Goal: Task Accomplishment & Management: Manage account settings

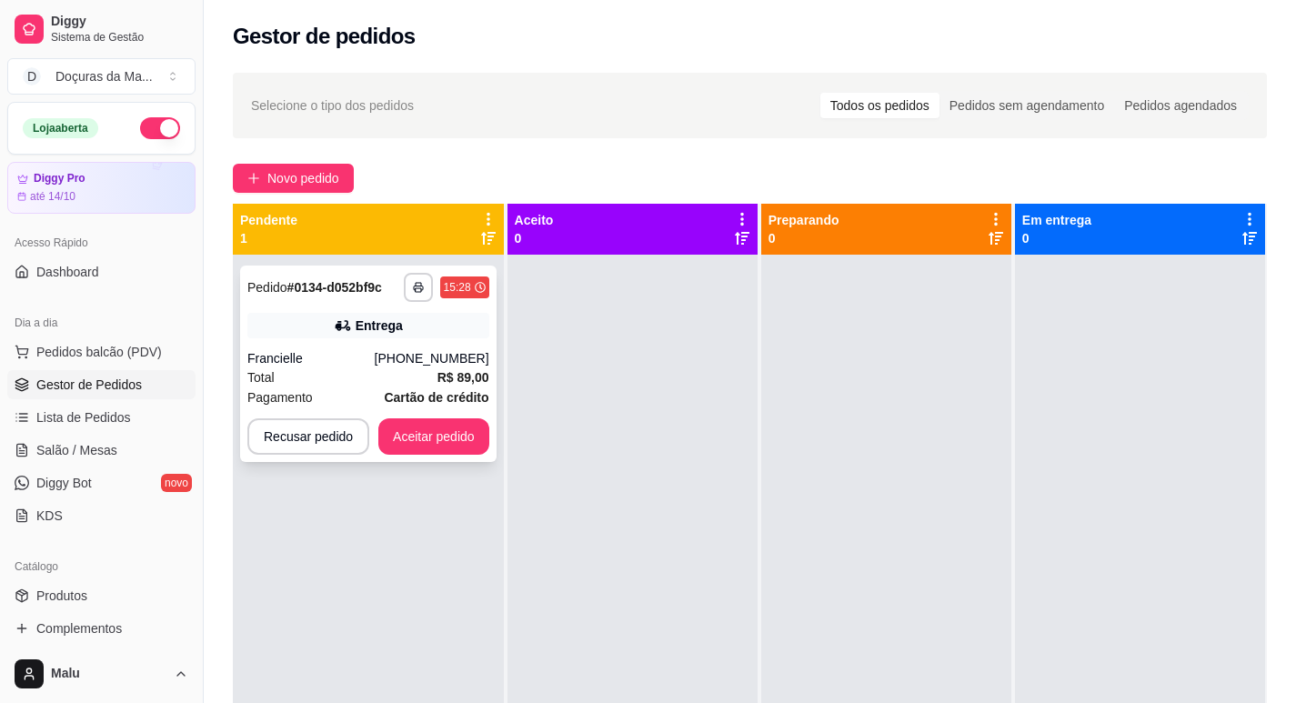
click at [343, 356] on div "Francielle" at bounding box center [310, 358] width 127 height 18
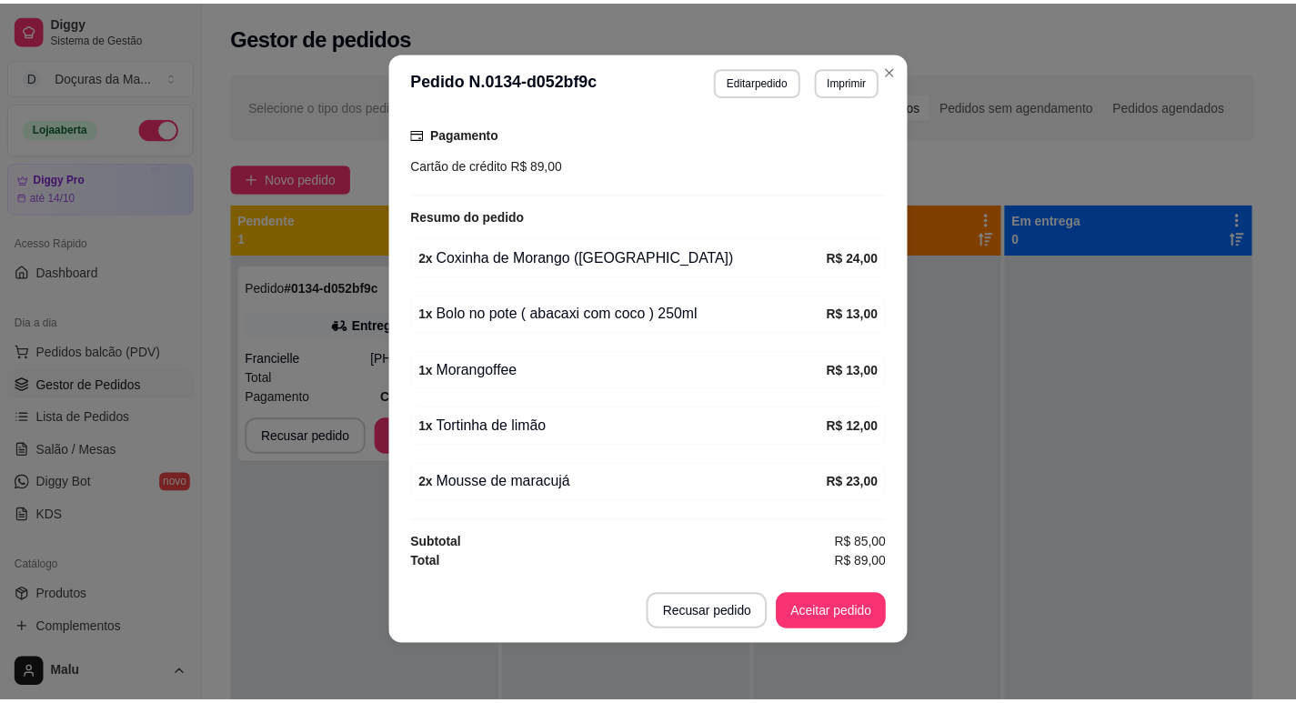
scroll to position [4, 0]
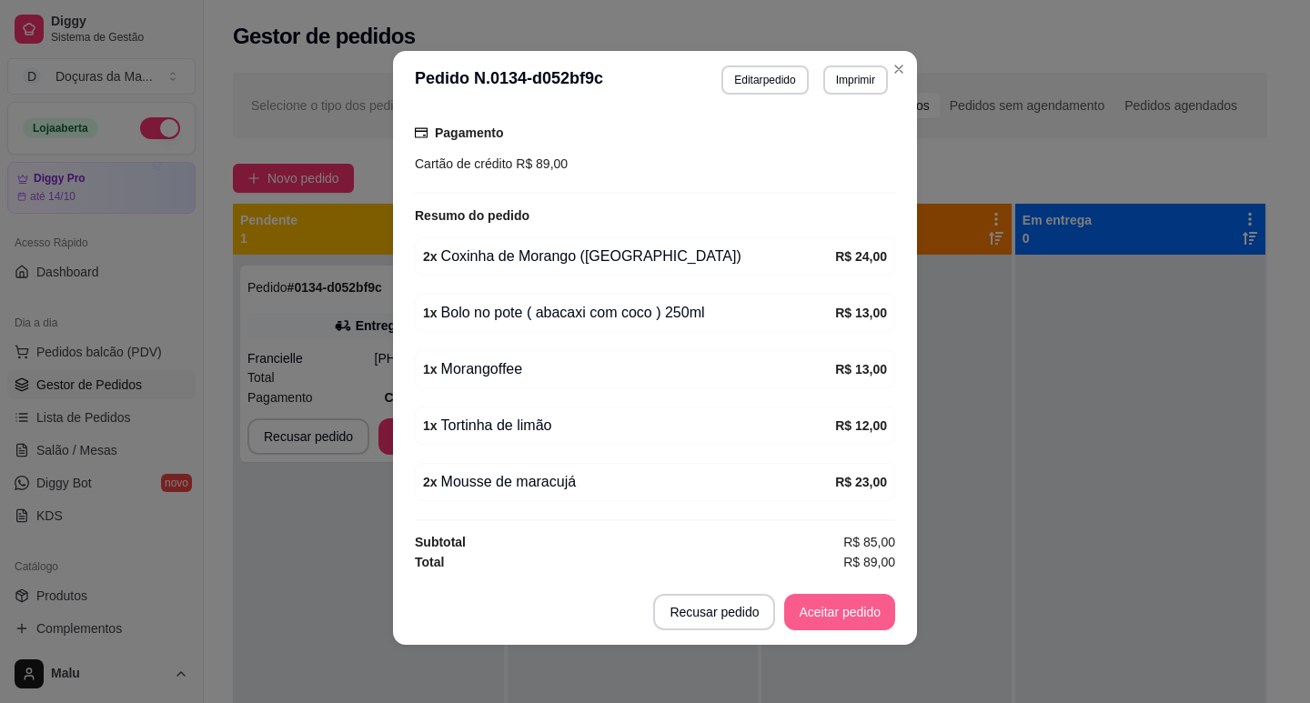
click at [820, 617] on button "Aceitar pedido" at bounding box center [839, 612] width 111 height 36
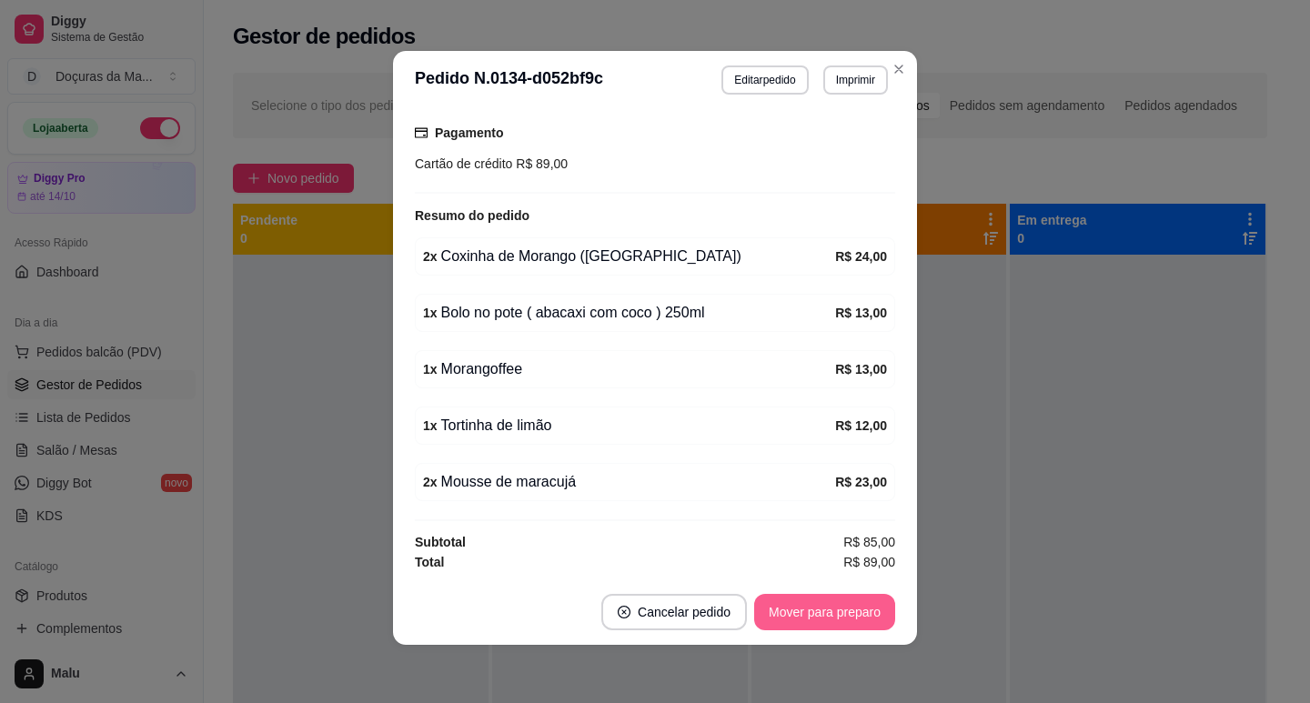
click at [820, 617] on button "Mover para preparo" at bounding box center [824, 612] width 141 height 36
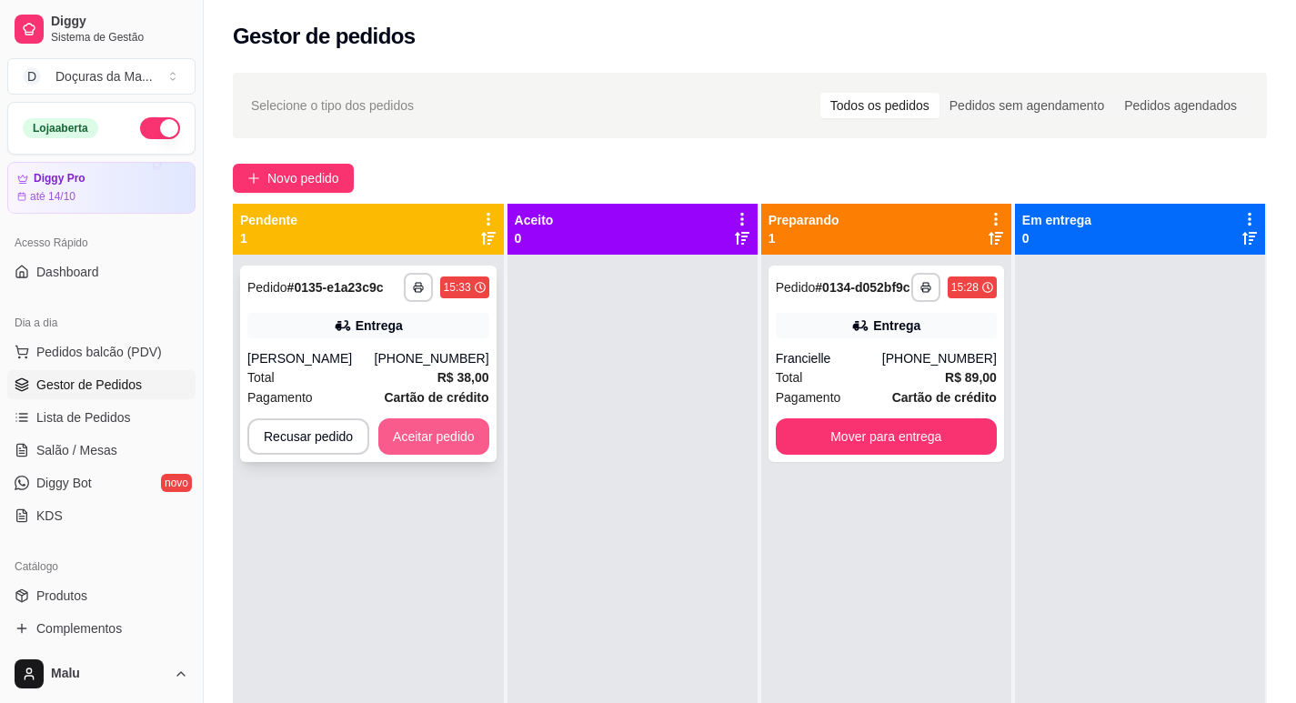
click at [406, 449] on button "Aceitar pedido" at bounding box center [433, 436] width 111 height 36
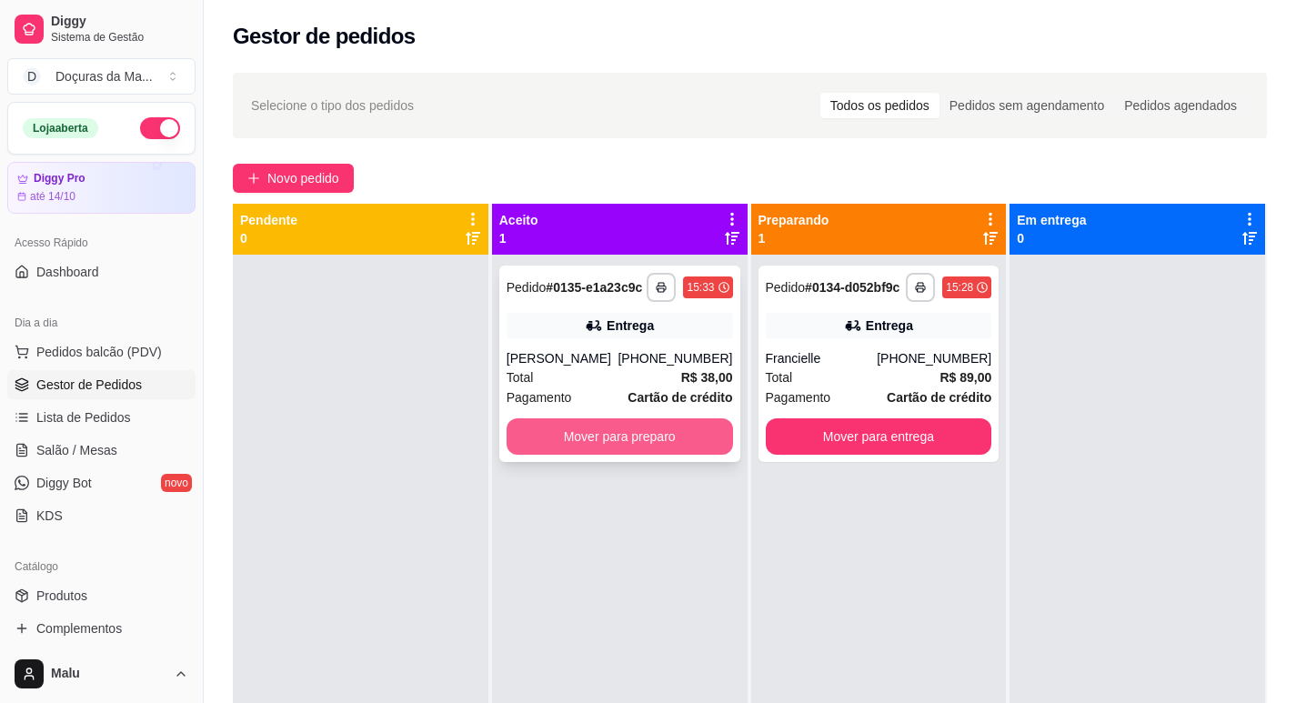
click at [553, 449] on button "Mover para preparo" at bounding box center [620, 436] width 226 height 36
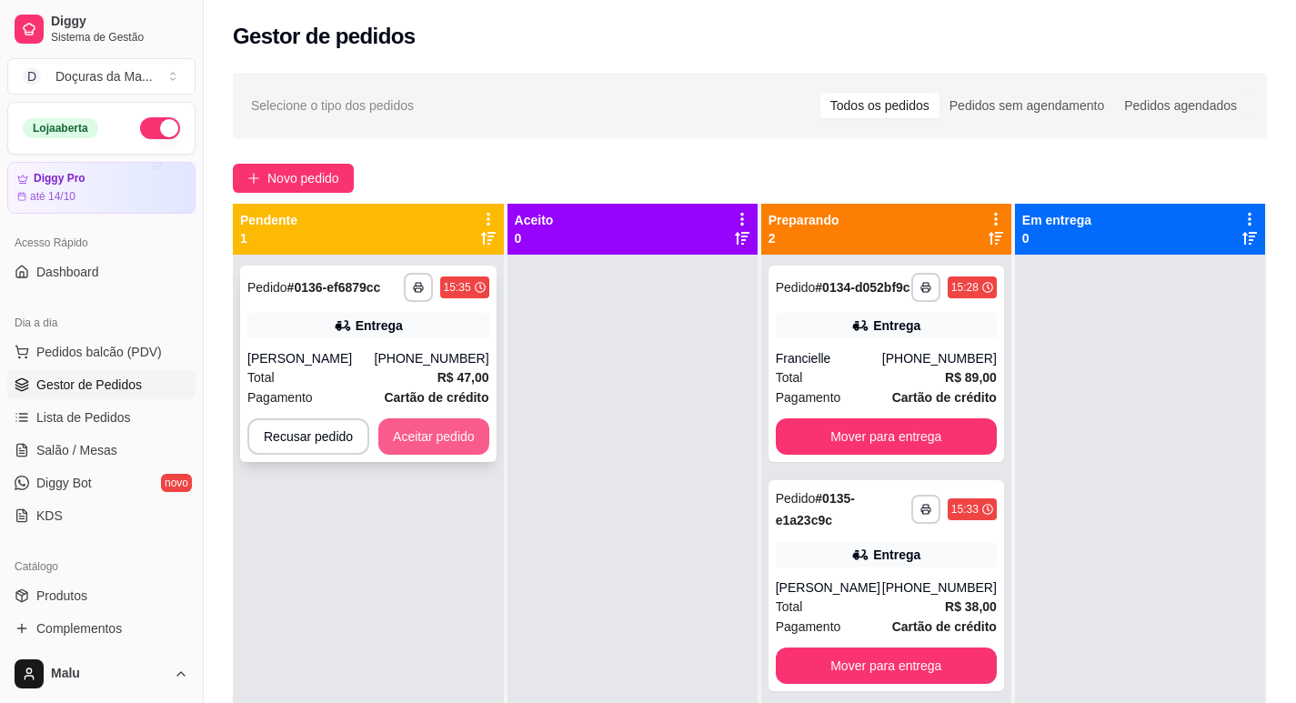
click at [460, 444] on button "Aceitar pedido" at bounding box center [433, 436] width 111 height 36
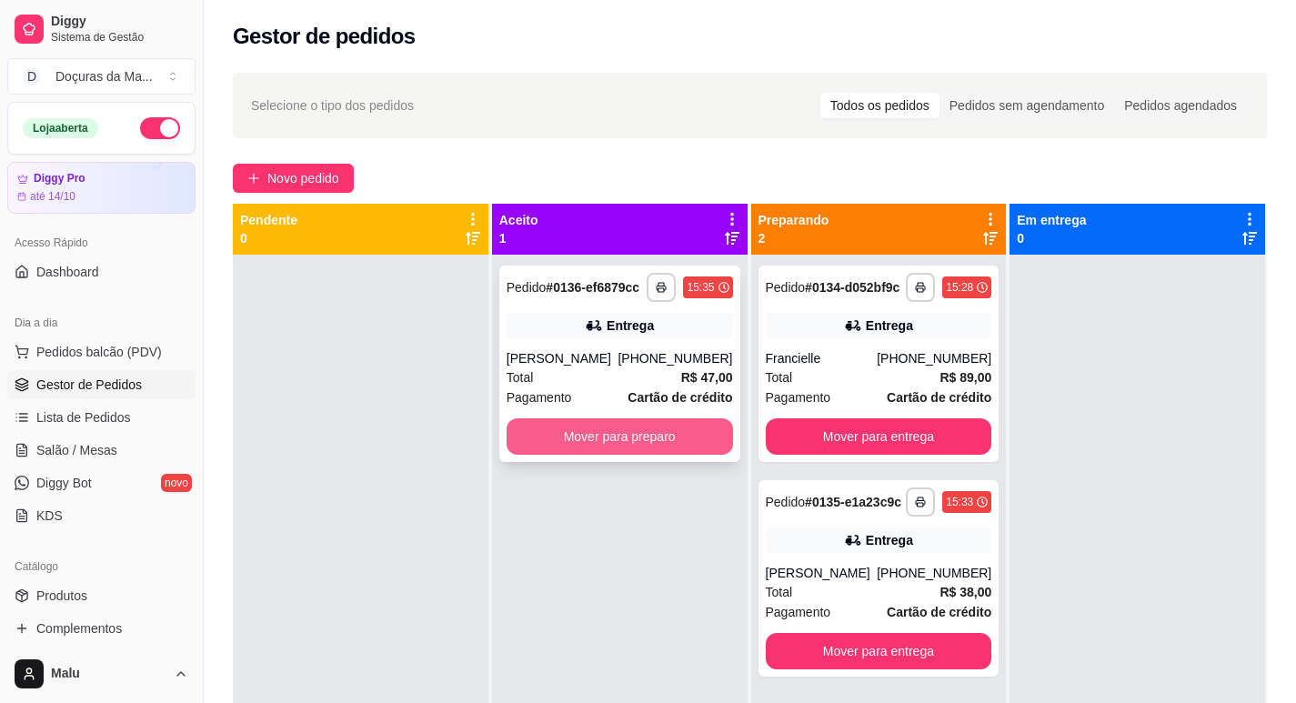
click at [553, 442] on button "Mover para preparo" at bounding box center [620, 436] width 226 height 36
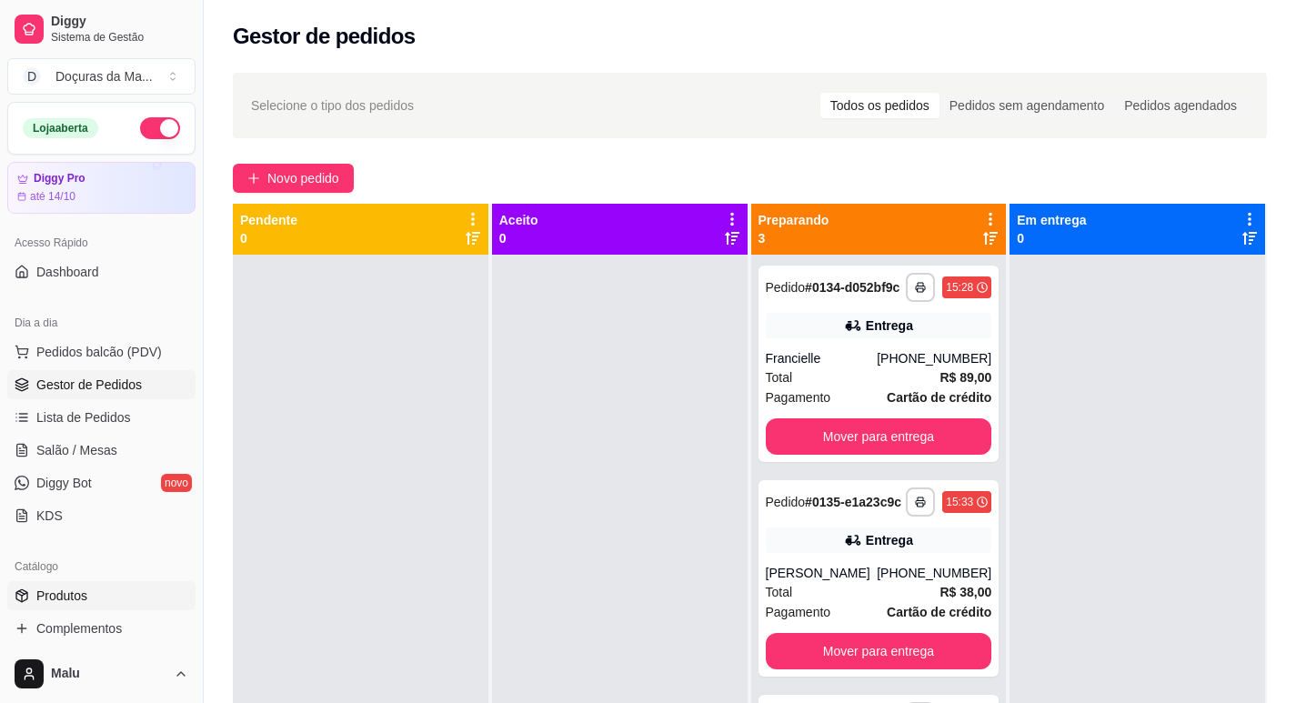
click at [65, 581] on link "Produtos" at bounding box center [101, 595] width 188 height 29
click at [65, 588] on span "Produtos" at bounding box center [61, 596] width 51 height 18
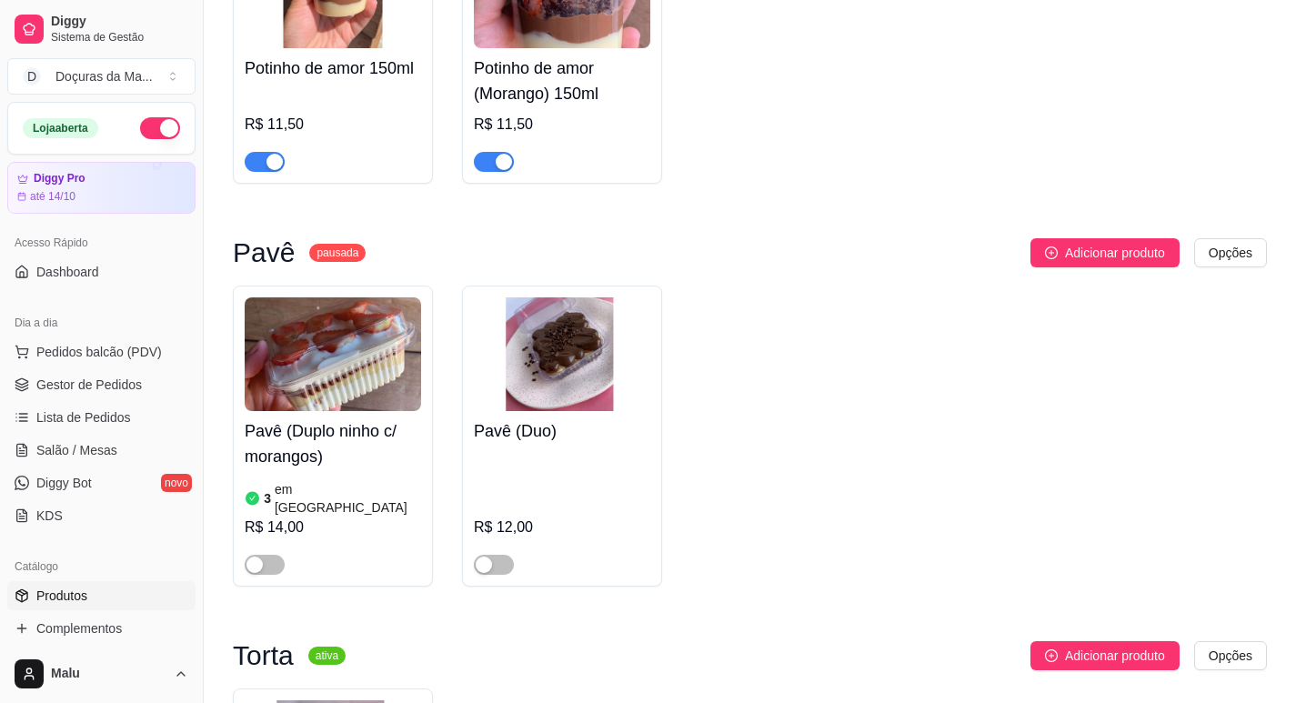
scroll to position [6214, 0]
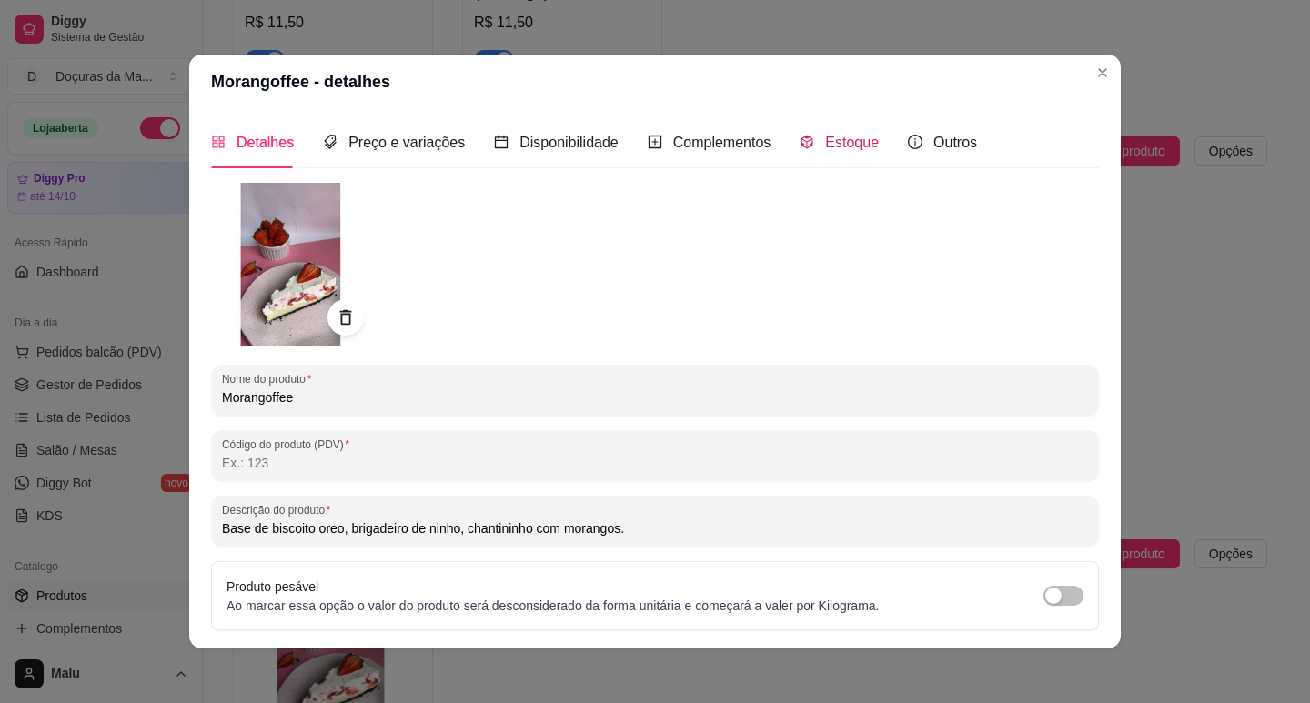
drag, startPoint x: 837, startPoint y: 136, endPoint x: 908, endPoint y: 226, distance: 114.5
click at [838, 136] on span "Estoque" at bounding box center [852, 142] width 54 height 15
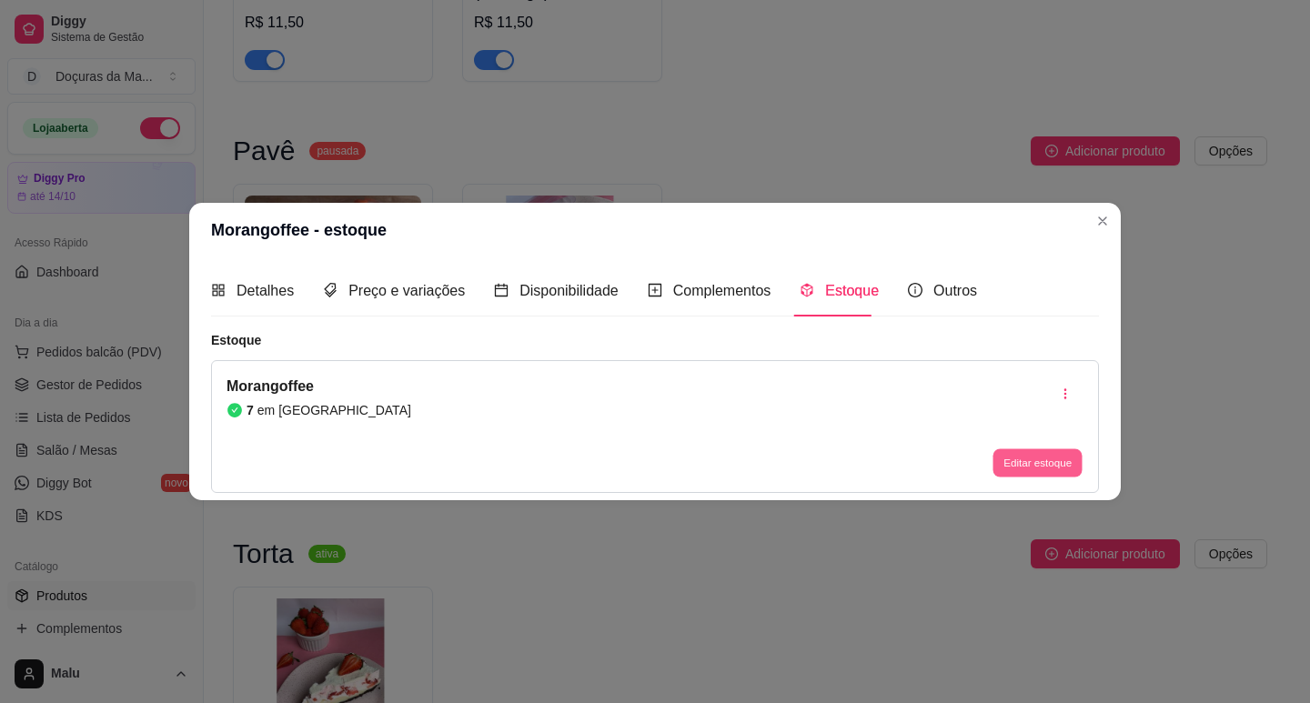
click at [1022, 459] on button "Editar estoque" at bounding box center [1036, 463] width 89 height 28
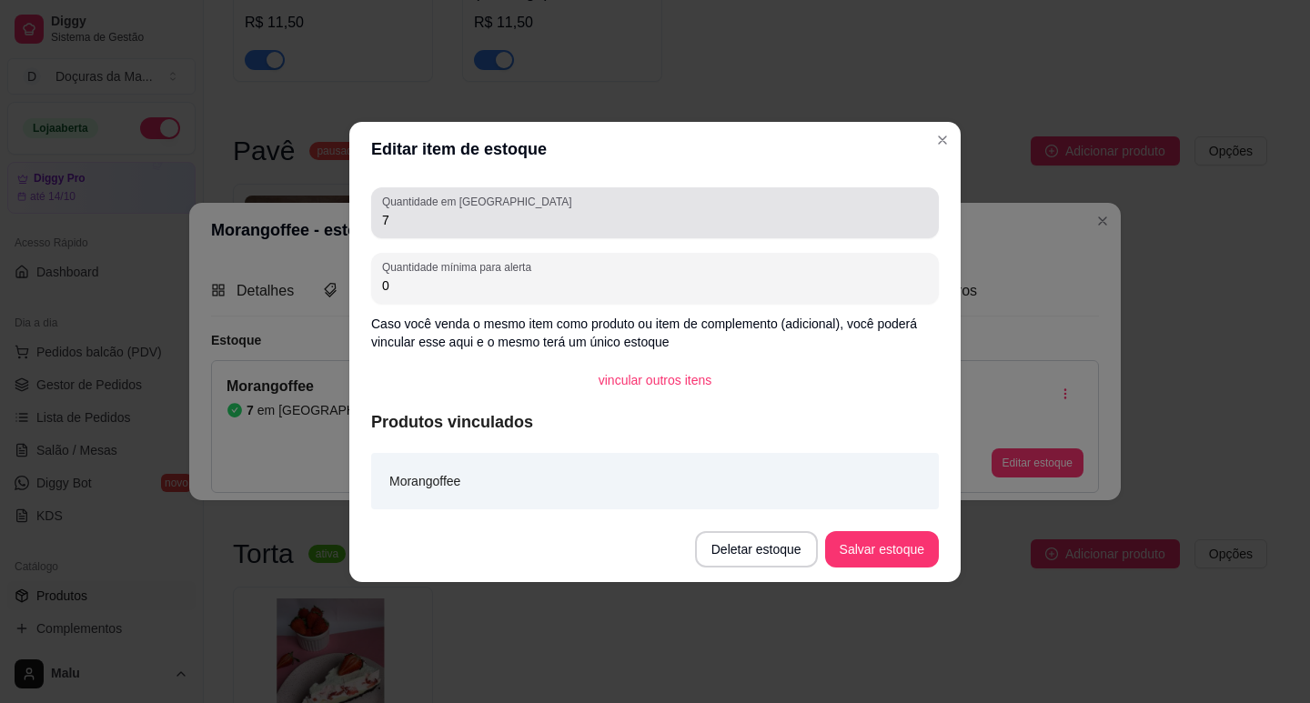
click at [590, 225] on input "7" at bounding box center [655, 220] width 546 height 18
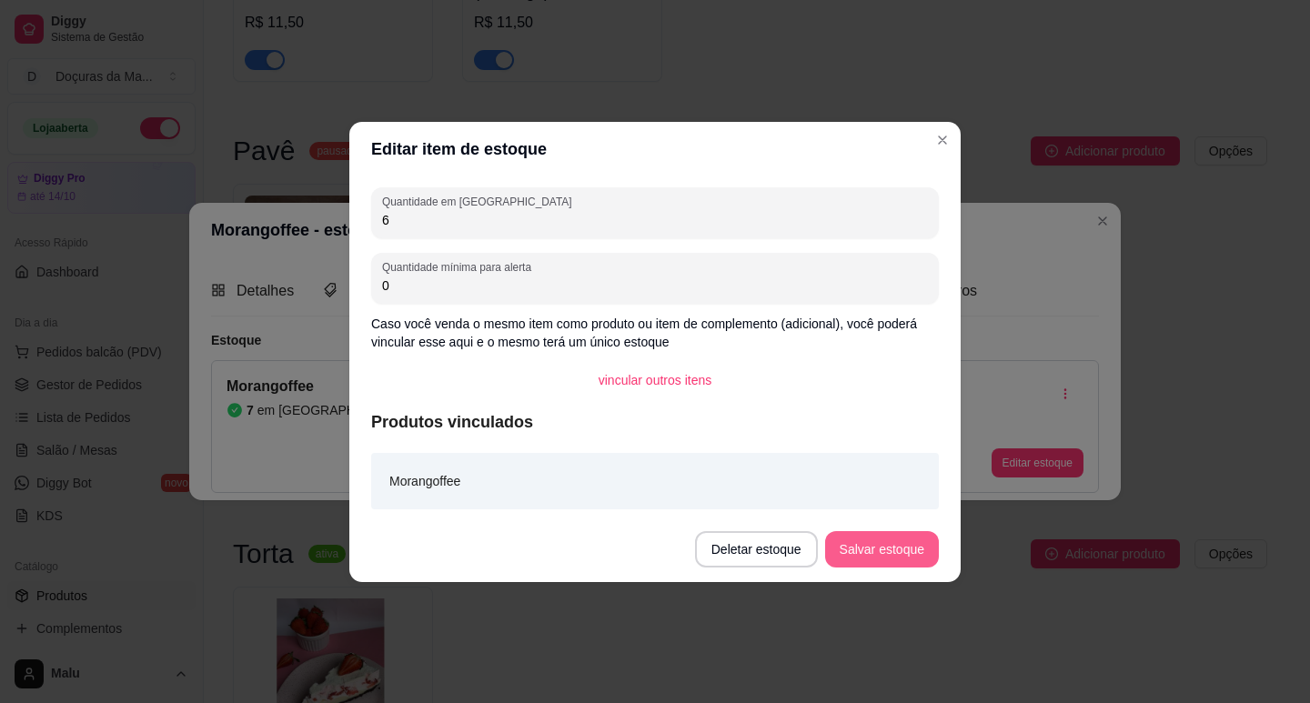
type input "6"
click at [900, 543] on button "Salvar estoque" at bounding box center [881, 548] width 111 height 35
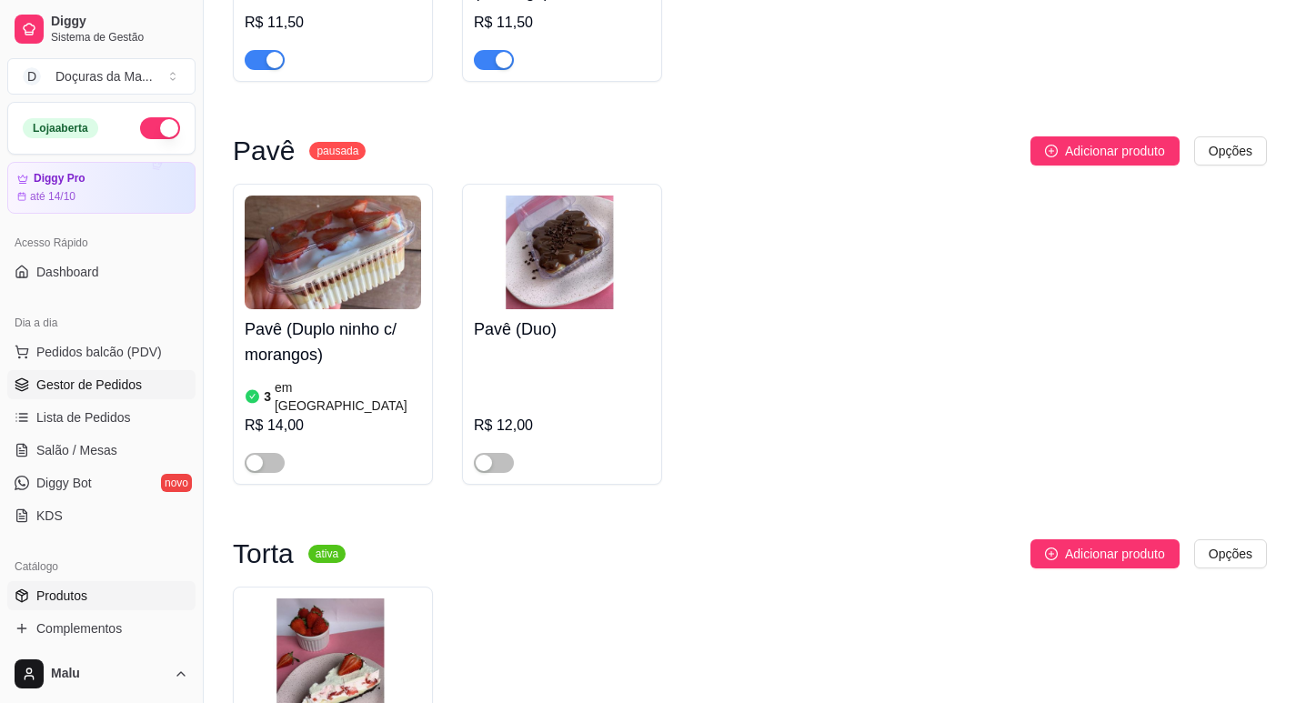
click at [51, 386] on span "Gestor de Pedidos" at bounding box center [88, 385] width 105 height 18
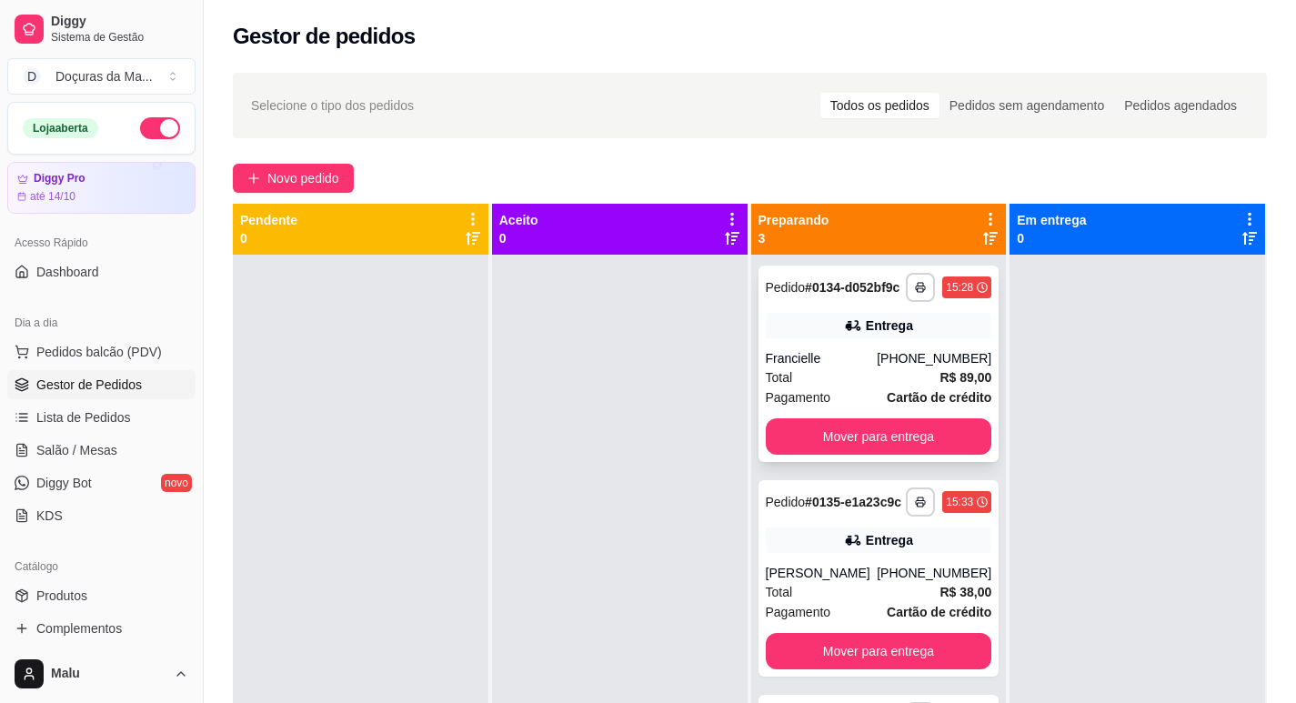
click at [780, 458] on div "**********" at bounding box center [878, 364] width 241 height 196
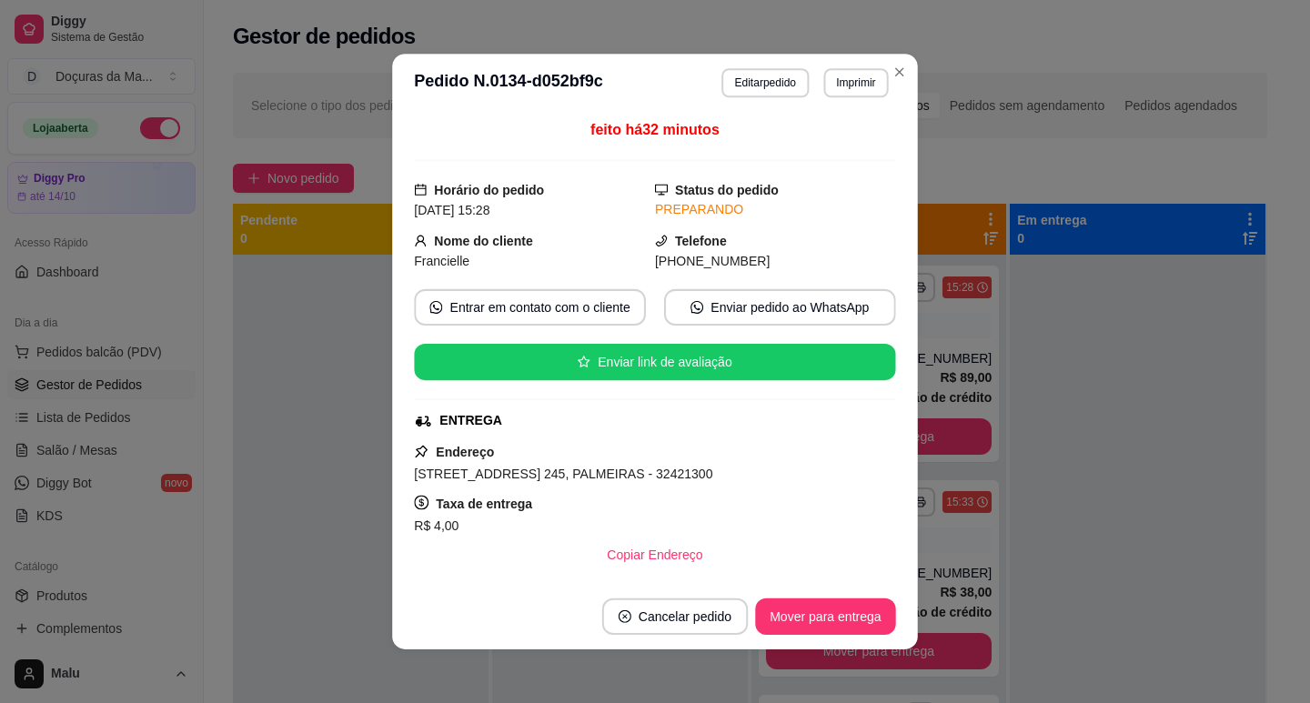
click at [795, 438] on div "feito há 32 minutos Horário do pedido [DATE] 15:28 Status do pedido PREPARANDO …" at bounding box center [654, 347] width 481 height 457
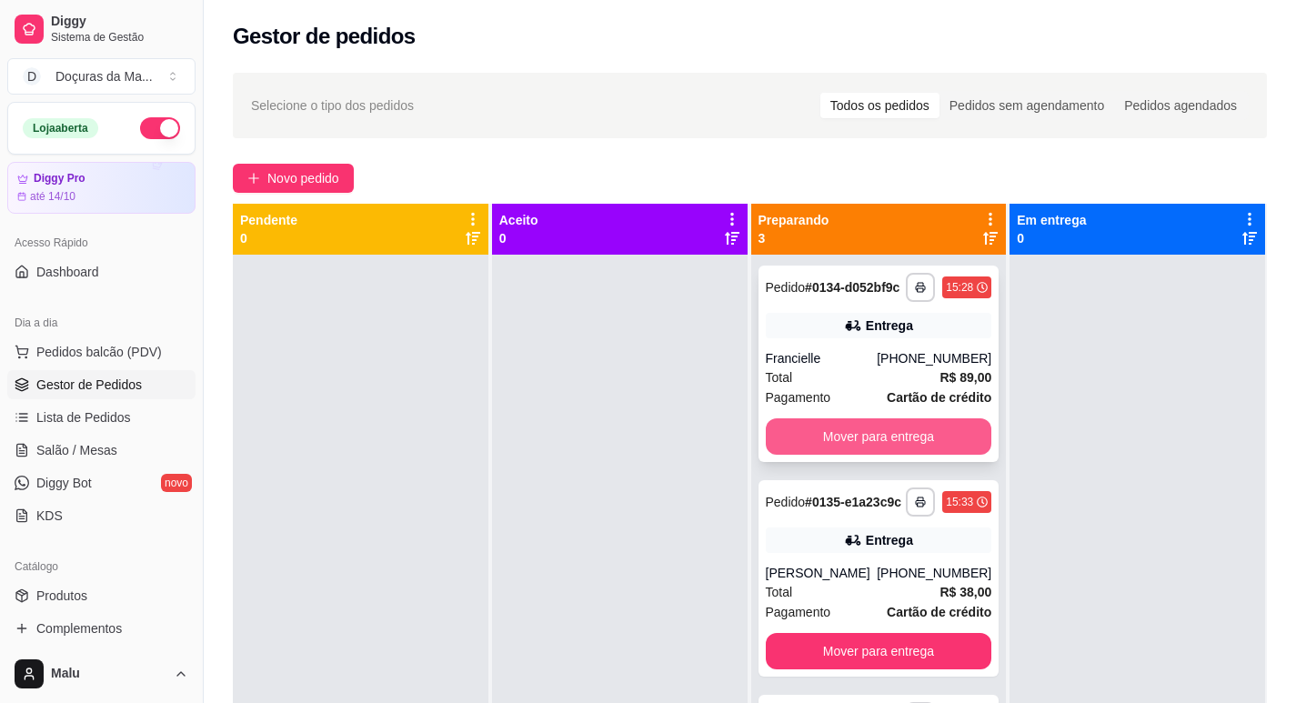
click at [891, 426] on button "Mover para entrega" at bounding box center [879, 436] width 226 height 36
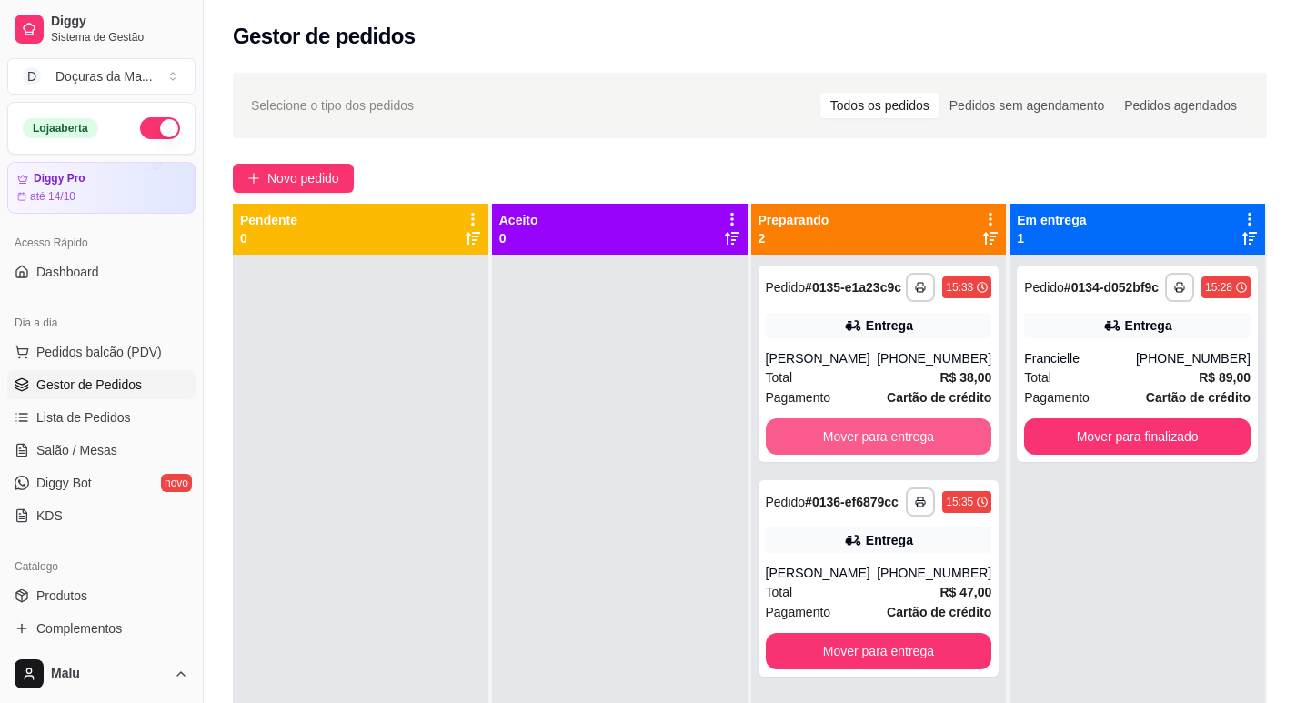
click at [895, 430] on button "Mover para entrega" at bounding box center [879, 436] width 226 height 36
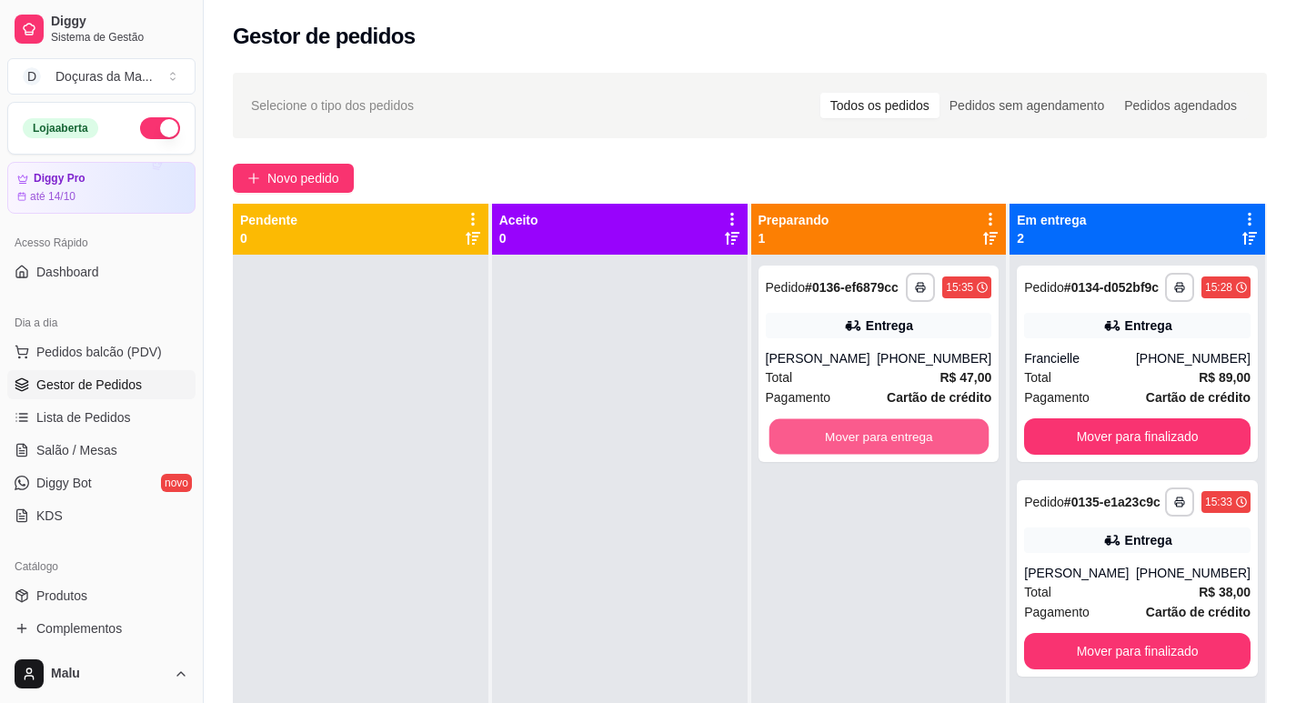
click at [895, 430] on button "Mover para entrega" at bounding box center [877, 436] width 219 height 35
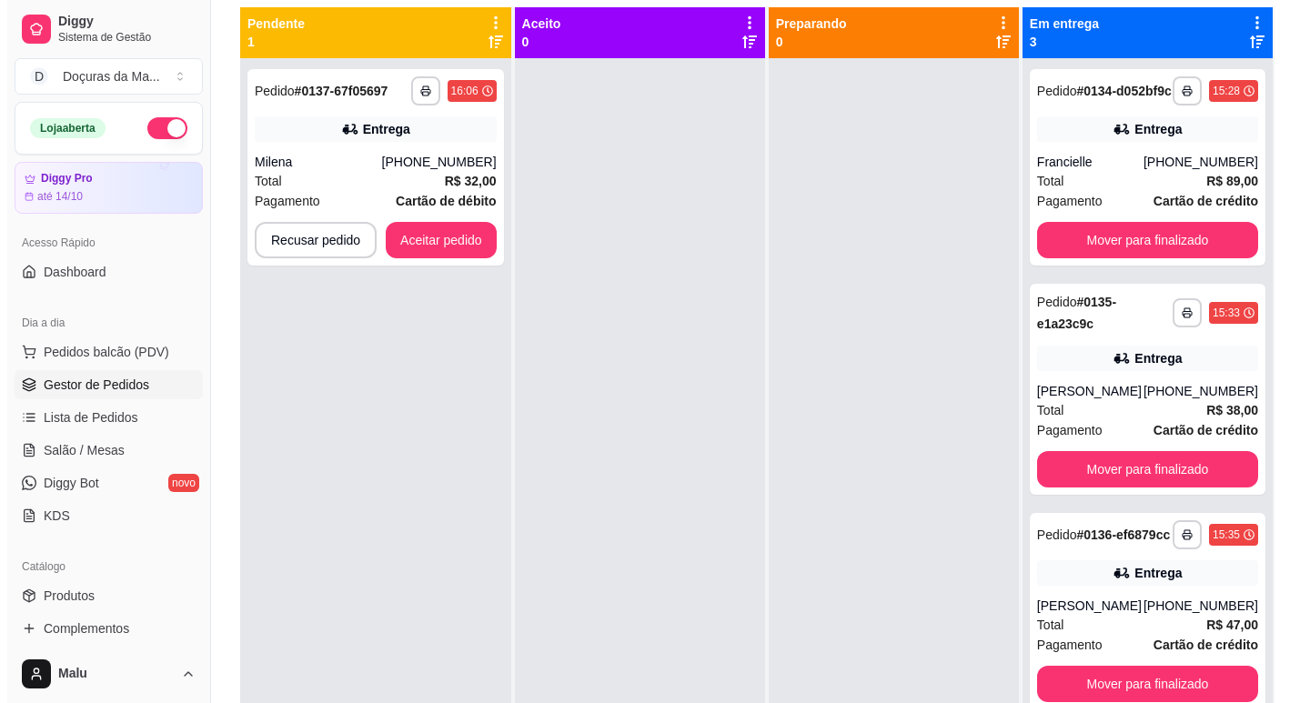
scroll to position [125, 0]
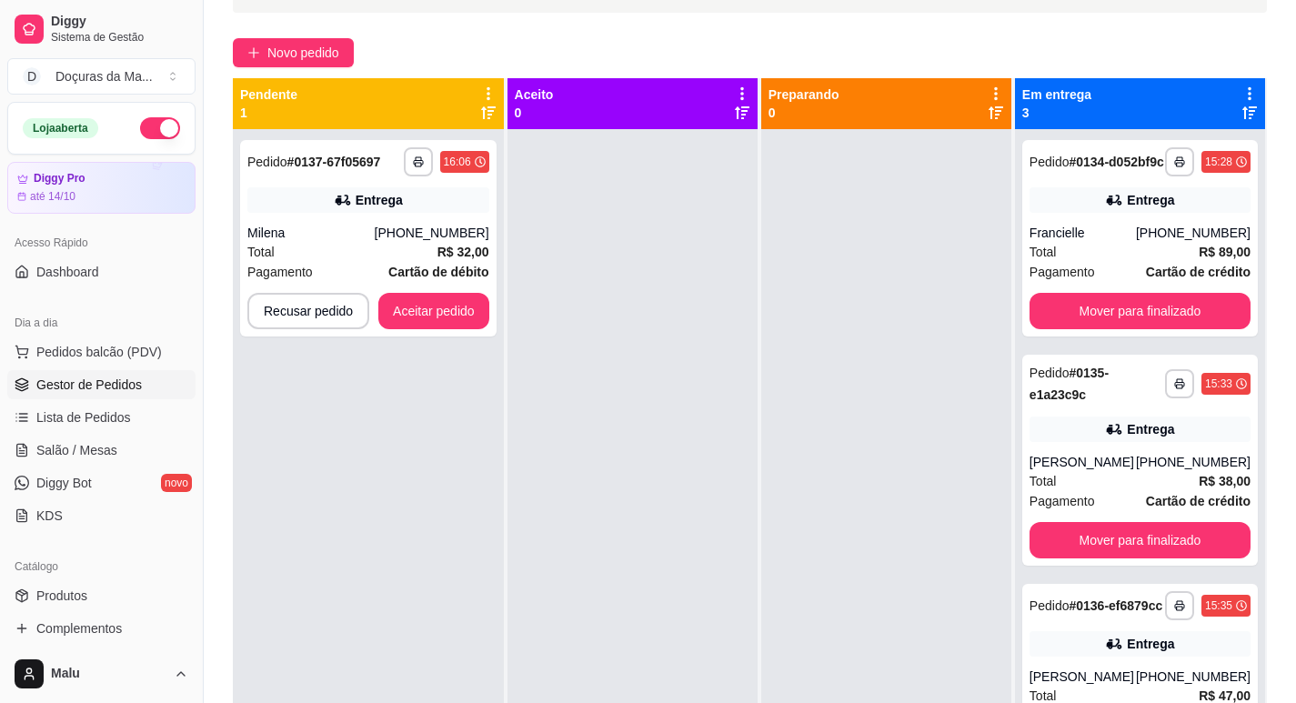
click at [1291, 237] on div "**********" at bounding box center [750, 369] width 1092 height 867
click at [324, 250] on div "Total R$ 32,00" at bounding box center [368, 252] width 242 height 20
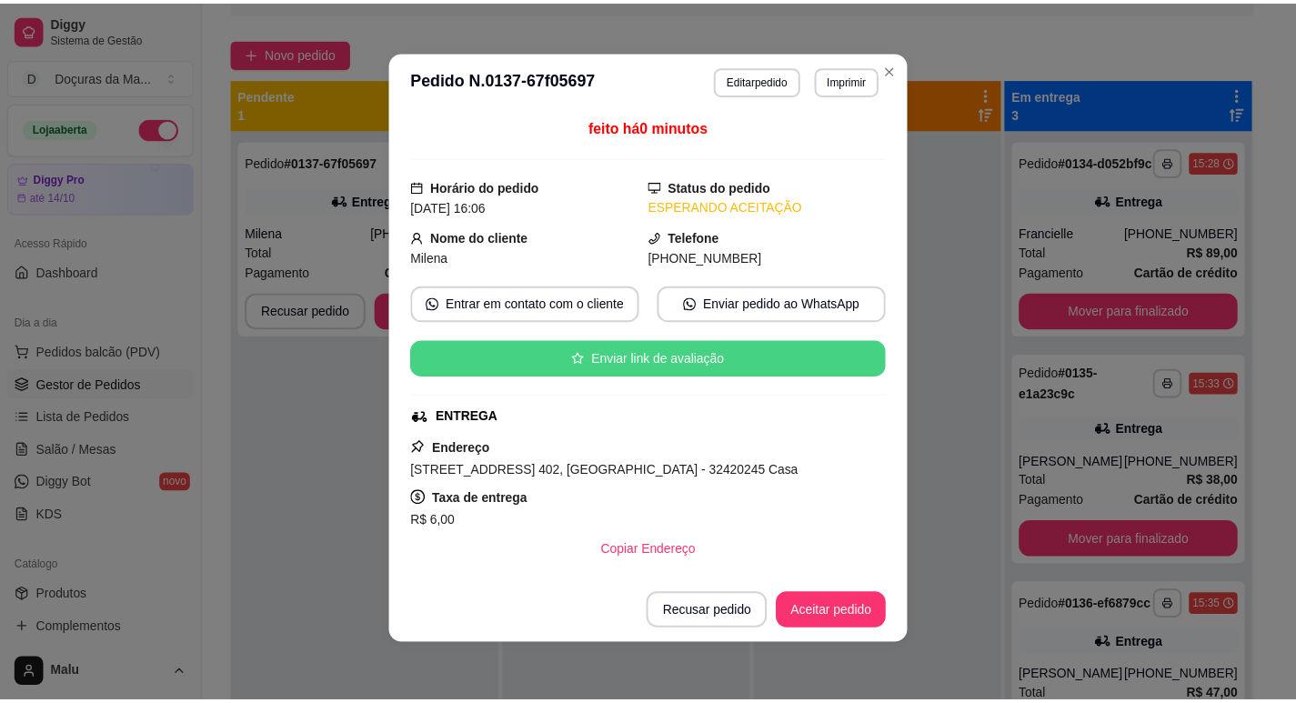
scroll to position [0, 0]
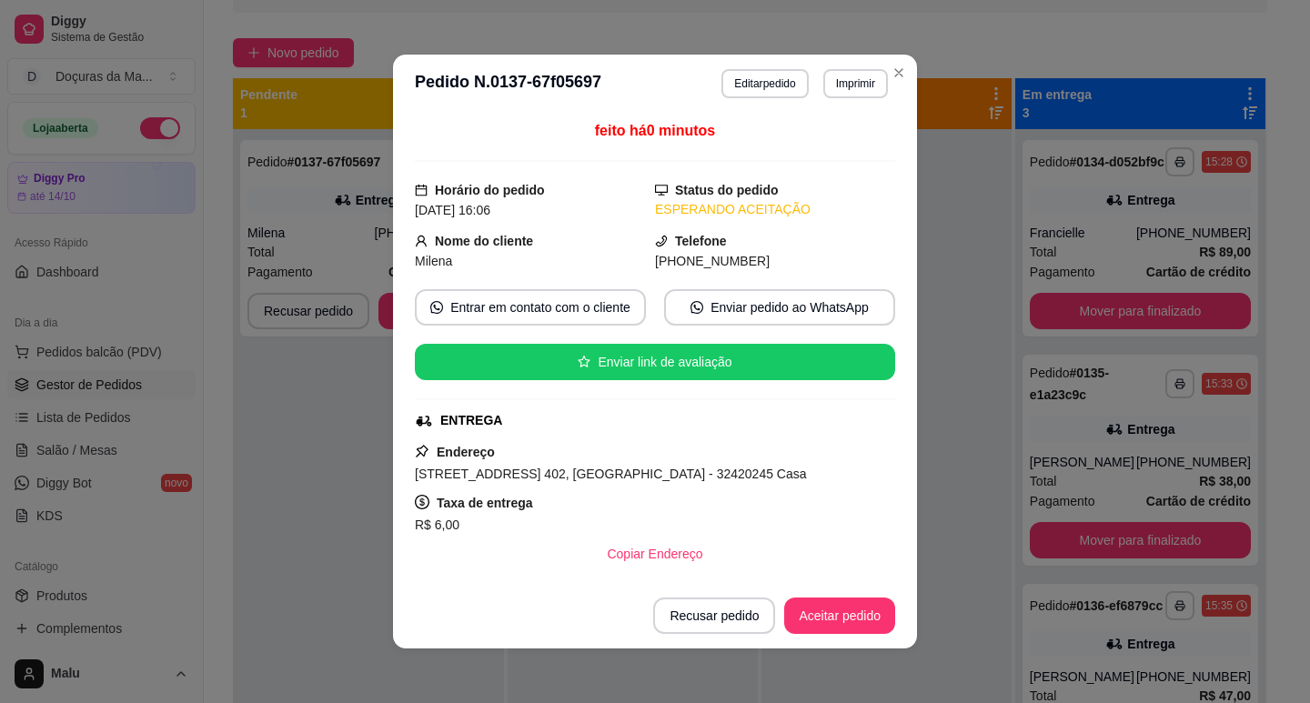
click at [835, 594] on footer "Recusar pedido Aceitar pedido" at bounding box center [655, 615] width 524 height 65
click at [842, 610] on button "Aceitar pedido" at bounding box center [839, 615] width 111 height 36
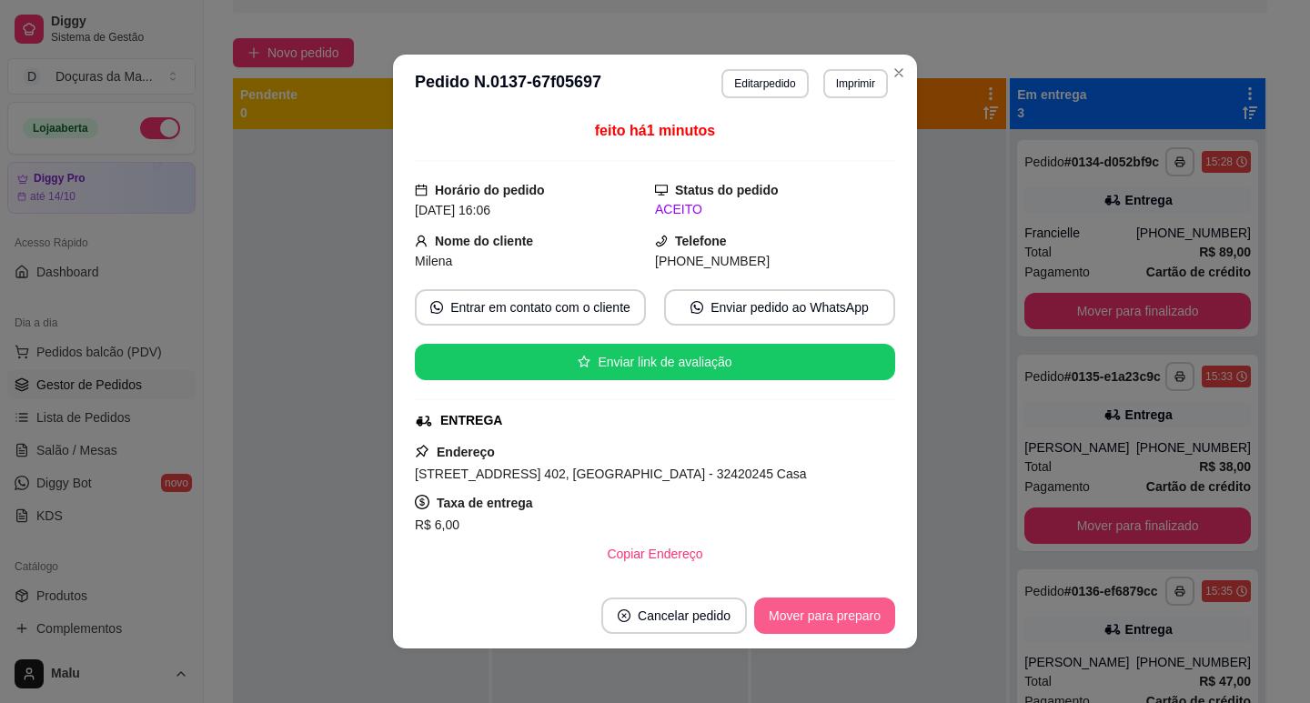
click at [852, 618] on button "Mover para preparo" at bounding box center [824, 615] width 141 height 36
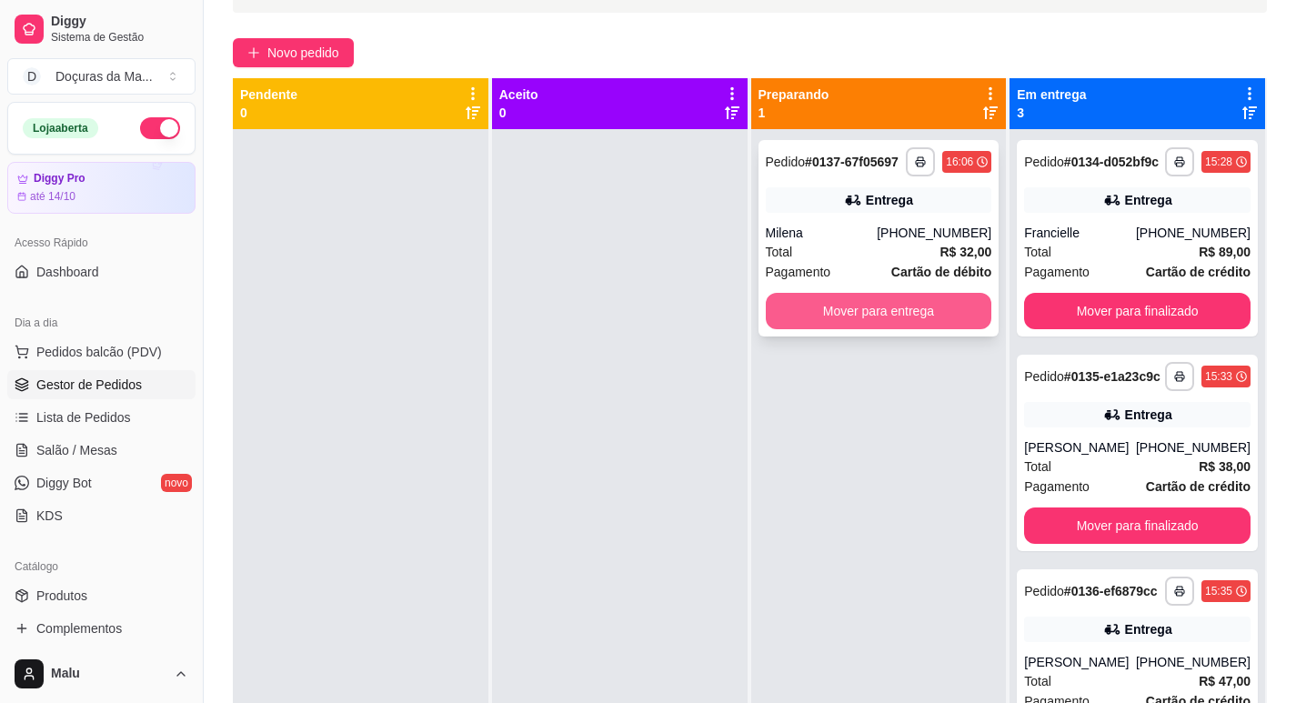
click at [910, 323] on button "Mover para entrega" at bounding box center [879, 311] width 226 height 36
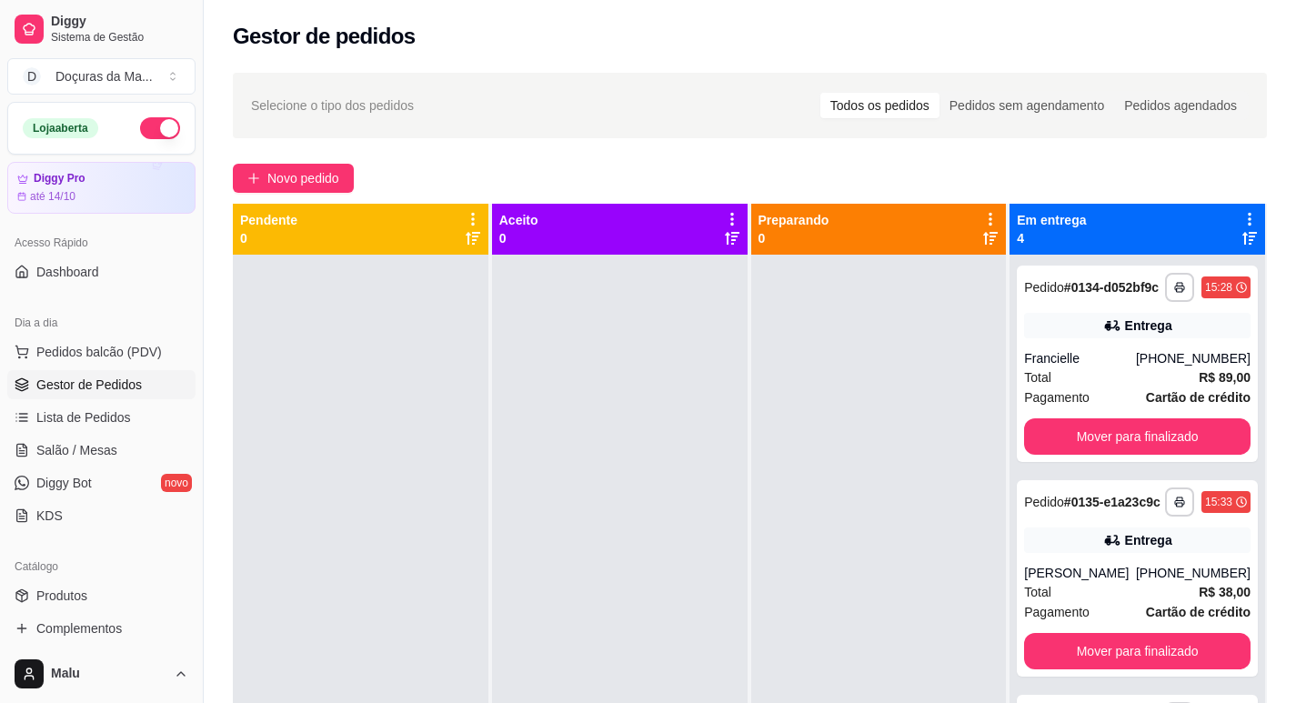
click at [1256, 55] on div "Gestor de pedidos" at bounding box center [750, 31] width 1092 height 62
click at [1249, 138] on div "**********" at bounding box center [750, 495] width 1092 height 867
drag, startPoint x: 0, startPoint y: 552, endPoint x: 0, endPoint y: 637, distance: 85.5
drag, startPoint x: 0, startPoint y: 637, endPoint x: 387, endPoint y: 557, distance: 395.6
click at [387, 557] on div at bounding box center [361, 606] width 256 height 703
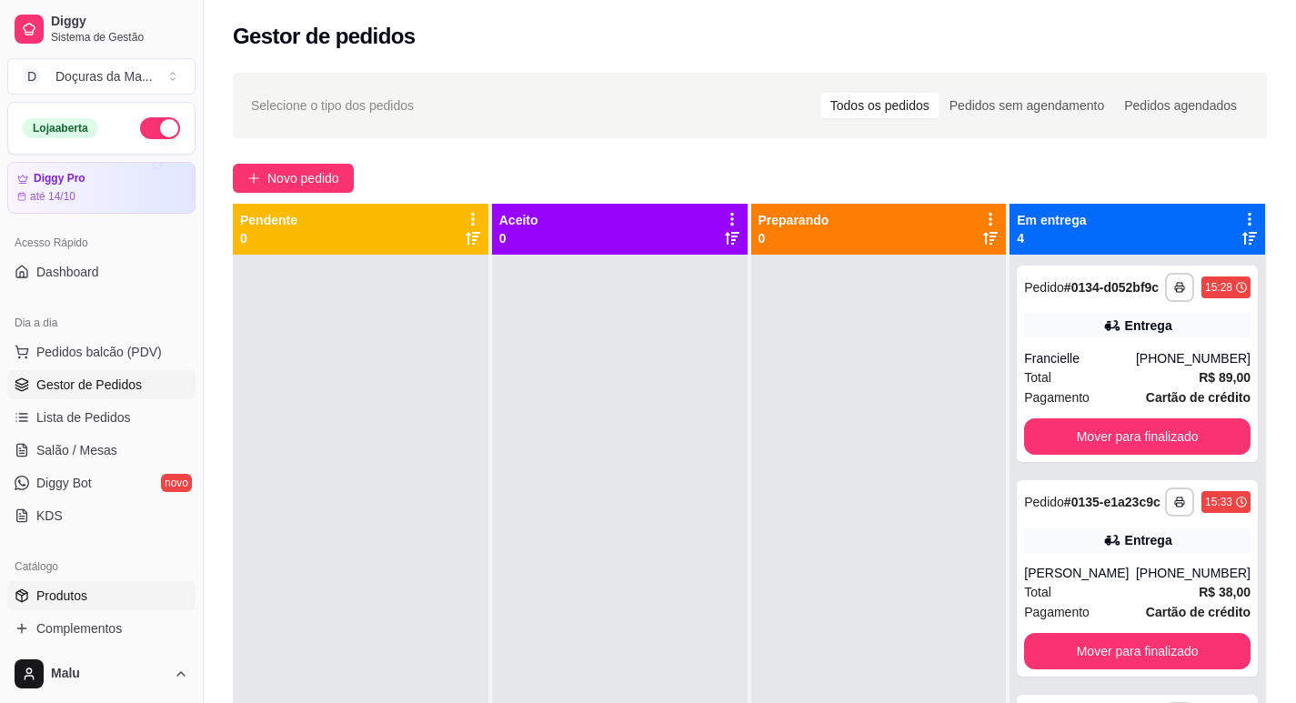
click at [124, 595] on link "Produtos" at bounding box center [101, 595] width 188 height 29
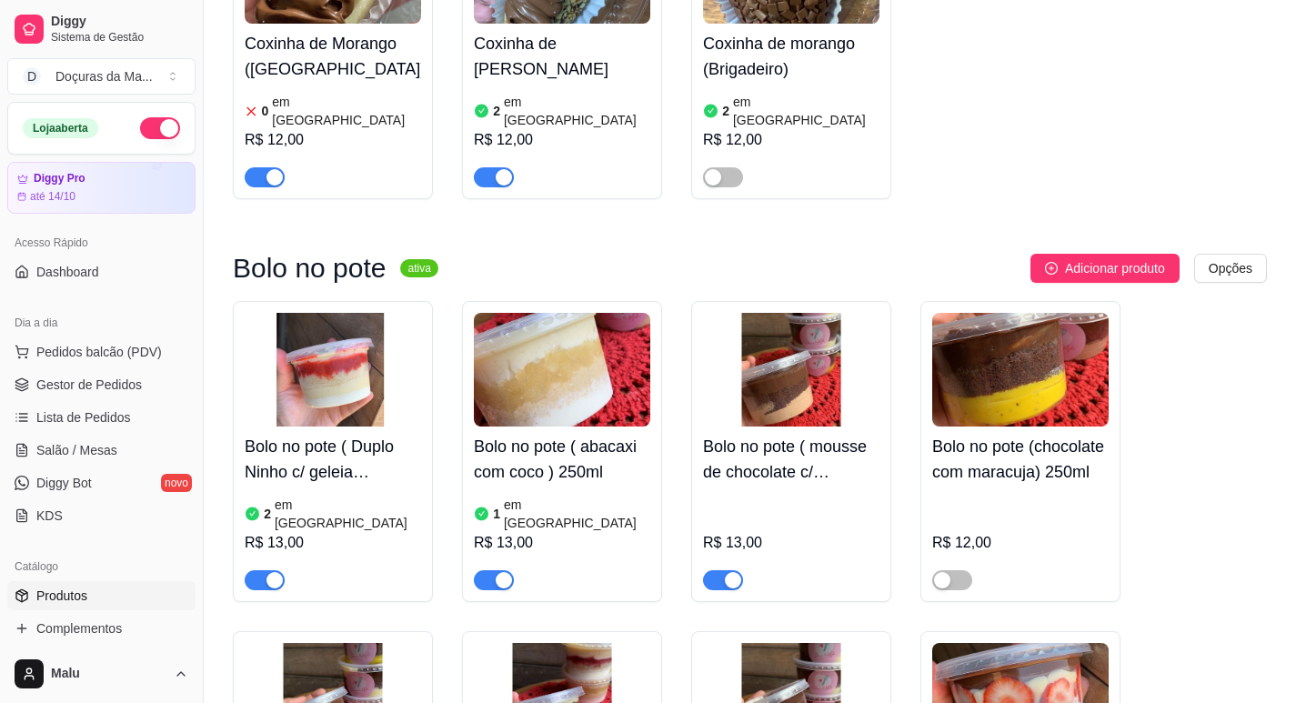
scroll to position [1364, 0]
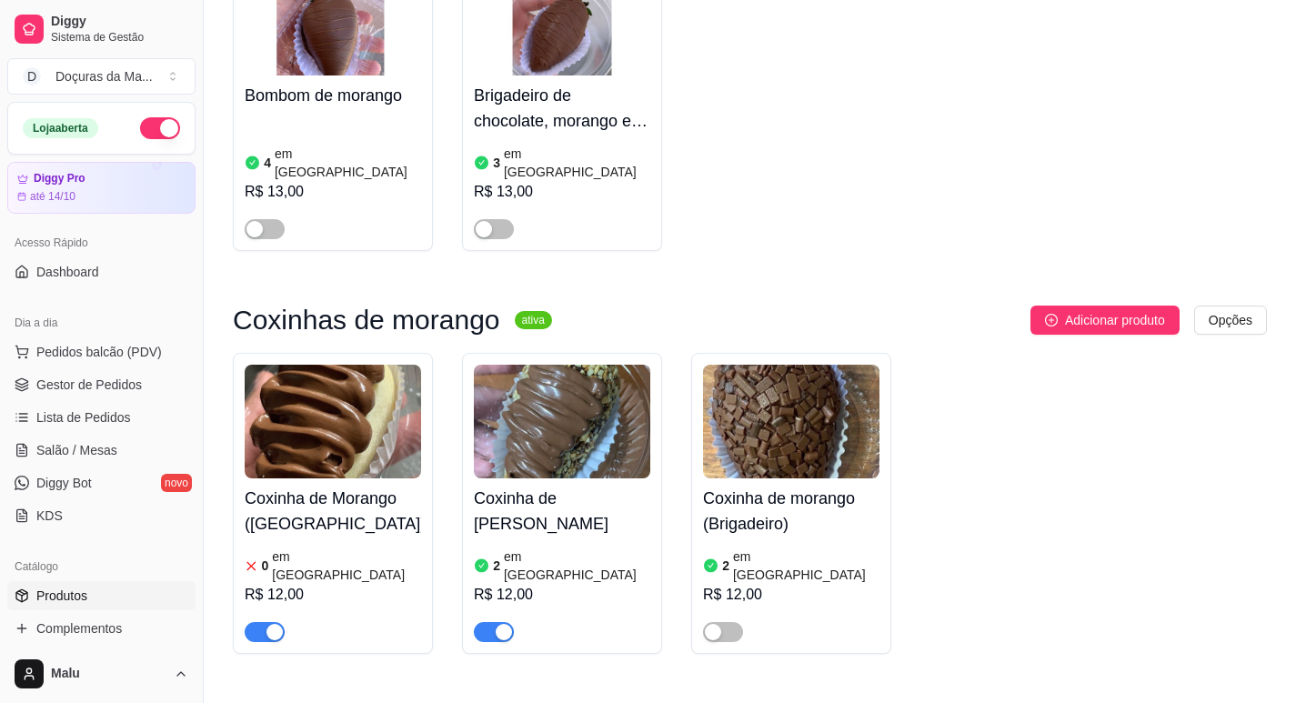
click at [260, 478] on div "Coxinha de Morango (Ninho) 0 em estoque R$ 12,00" at bounding box center [333, 560] width 176 height 164
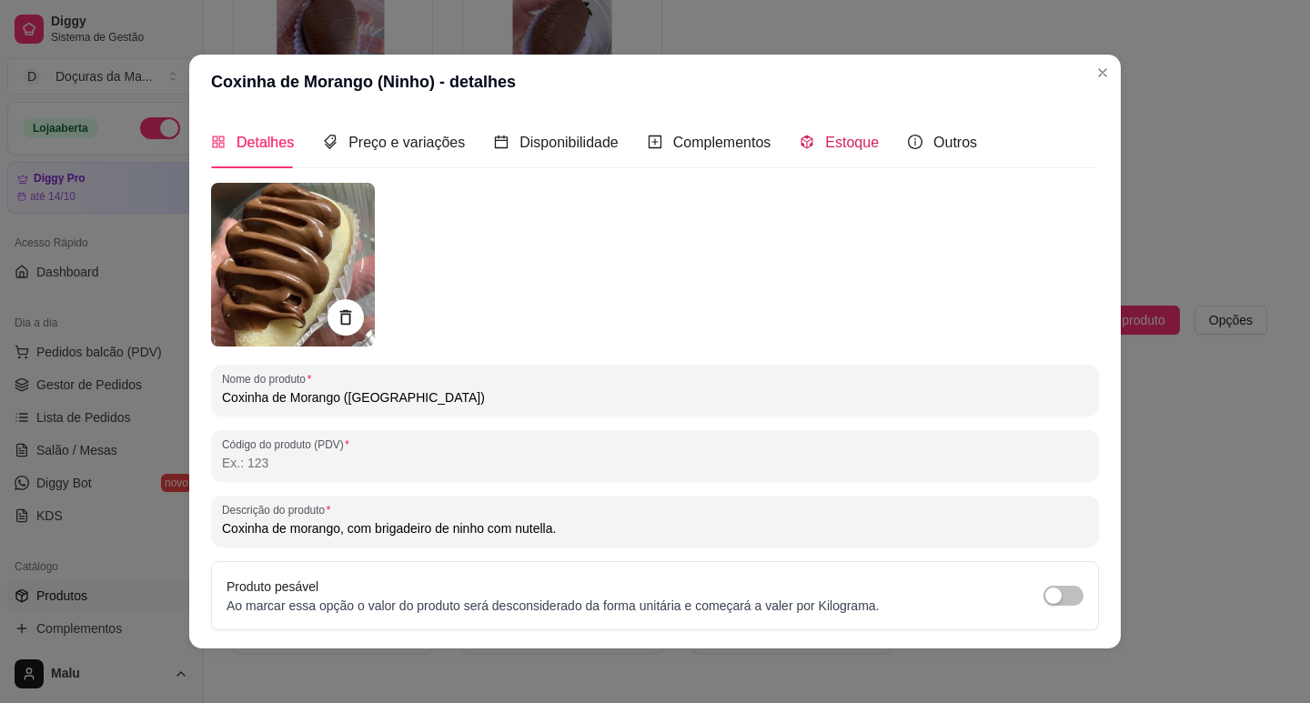
click at [825, 139] on span "Estoque" at bounding box center [852, 142] width 54 height 15
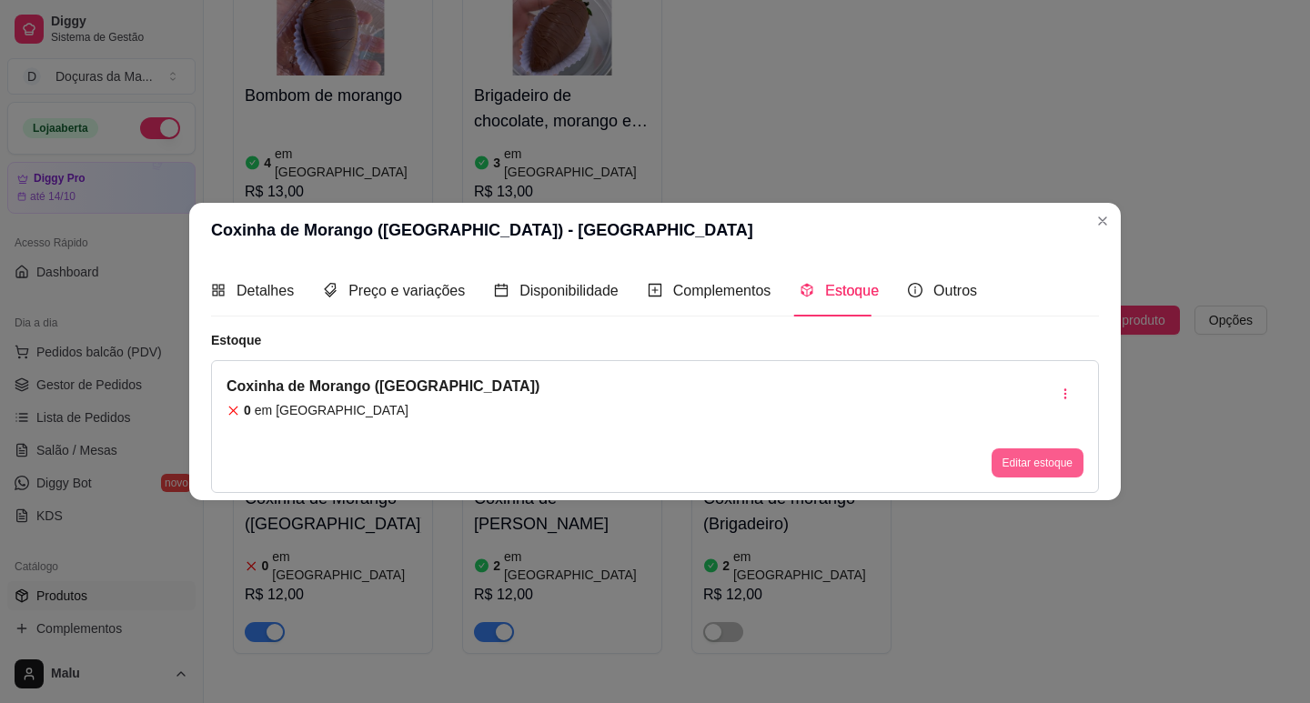
click at [1010, 463] on button "Editar estoque" at bounding box center [1037, 462] width 92 height 29
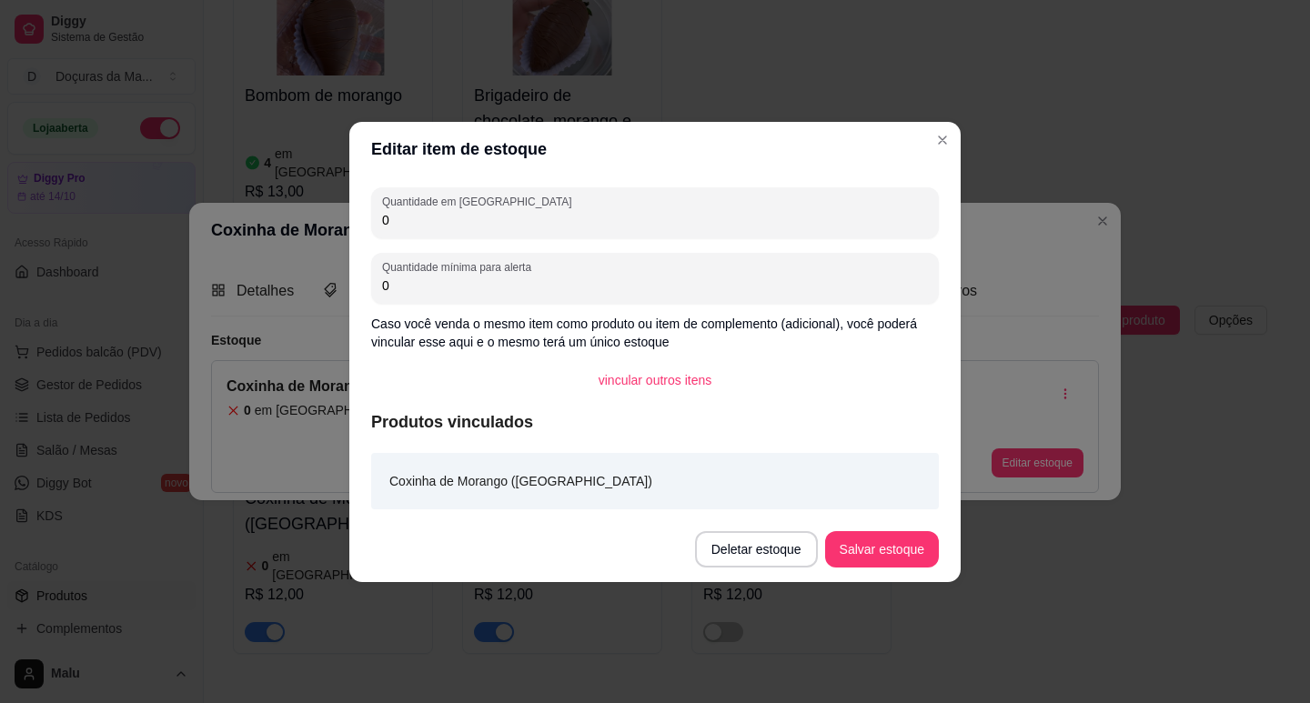
click at [517, 222] on input "0" at bounding box center [655, 220] width 546 height 18
type input "1"
click at [860, 540] on button "Salvar estoque" at bounding box center [881, 548] width 111 height 35
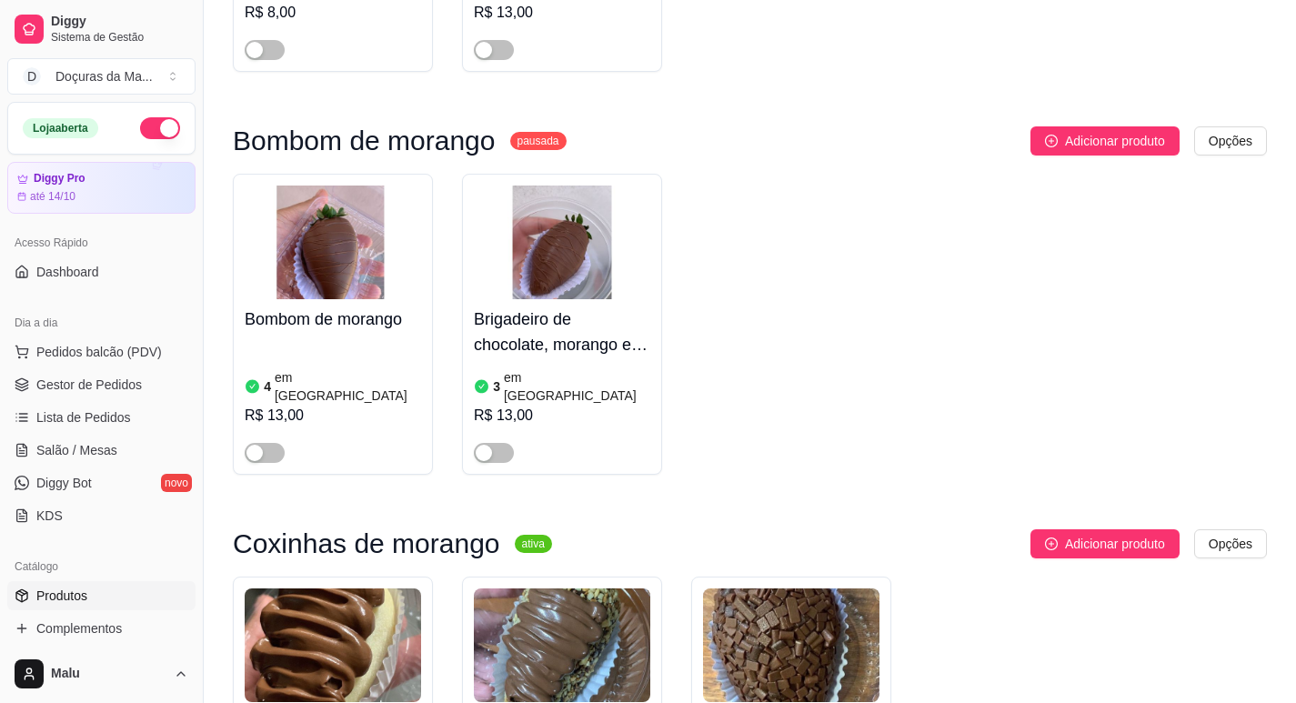
scroll to position [909, 0]
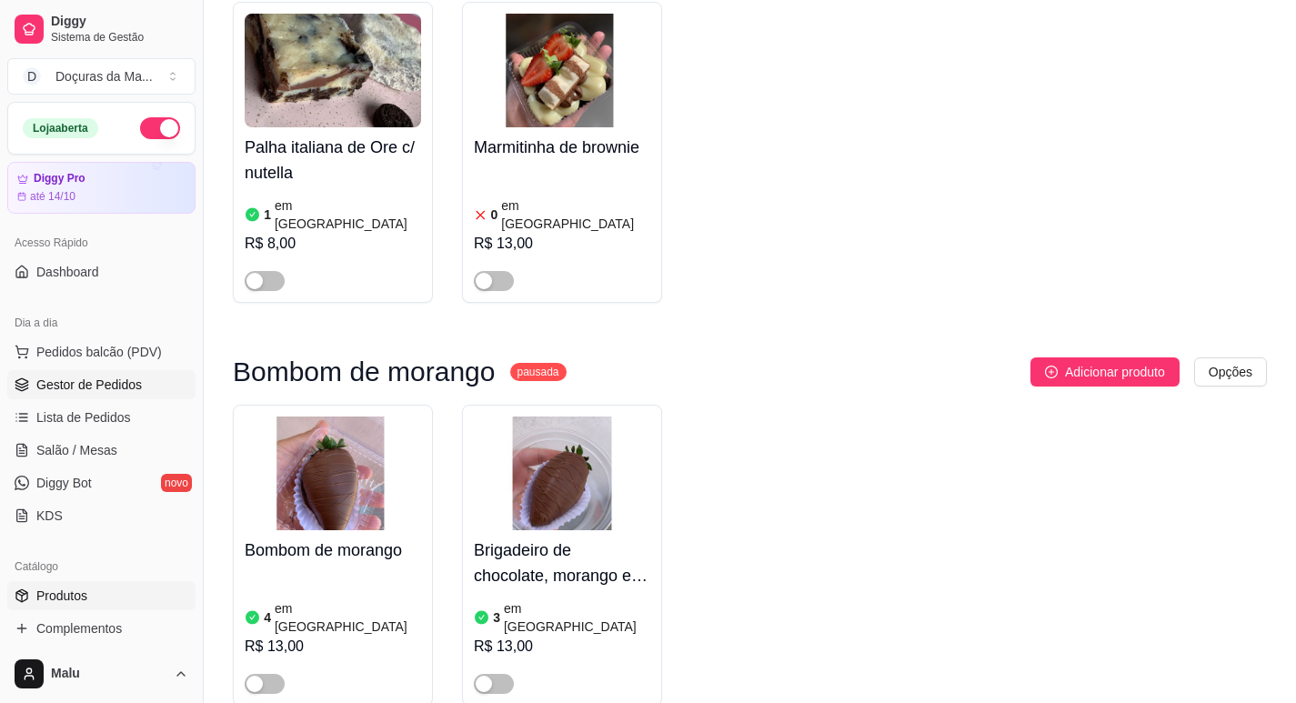
click at [53, 385] on span "Gestor de Pedidos" at bounding box center [88, 385] width 105 height 18
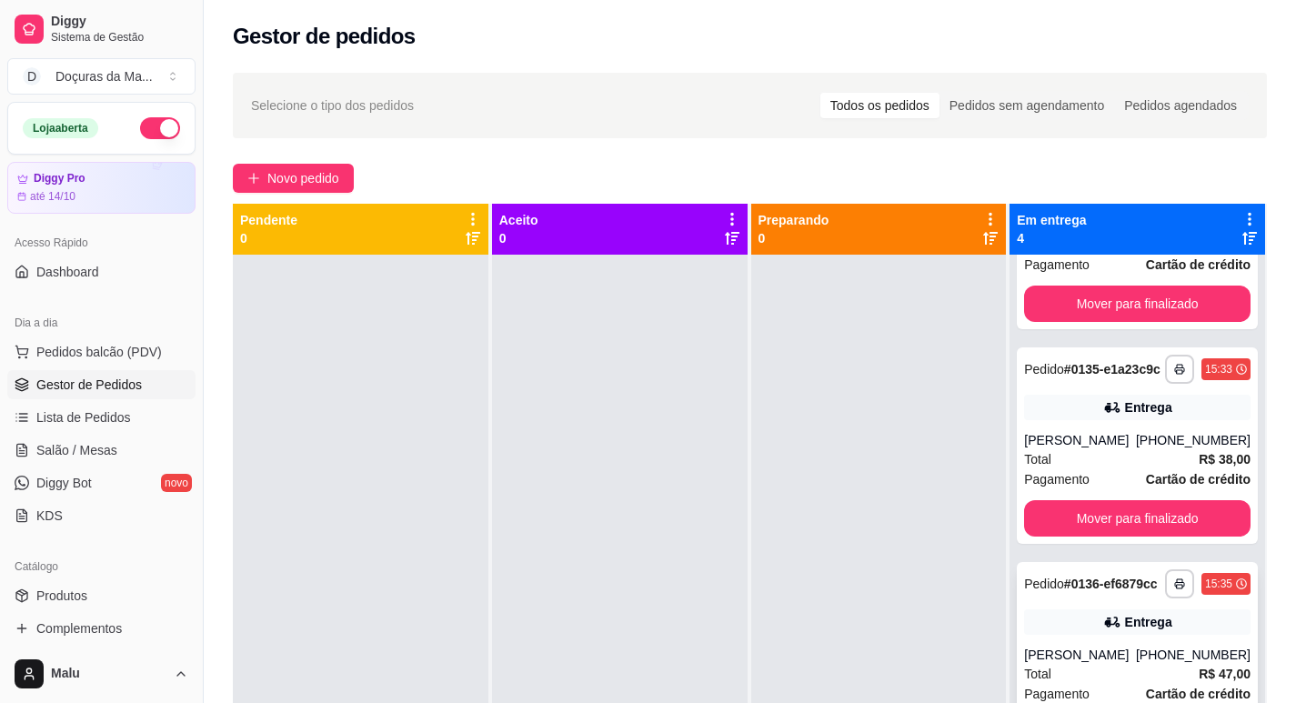
click at [1054, 646] on div "[PERSON_NAME]" at bounding box center [1080, 655] width 112 height 18
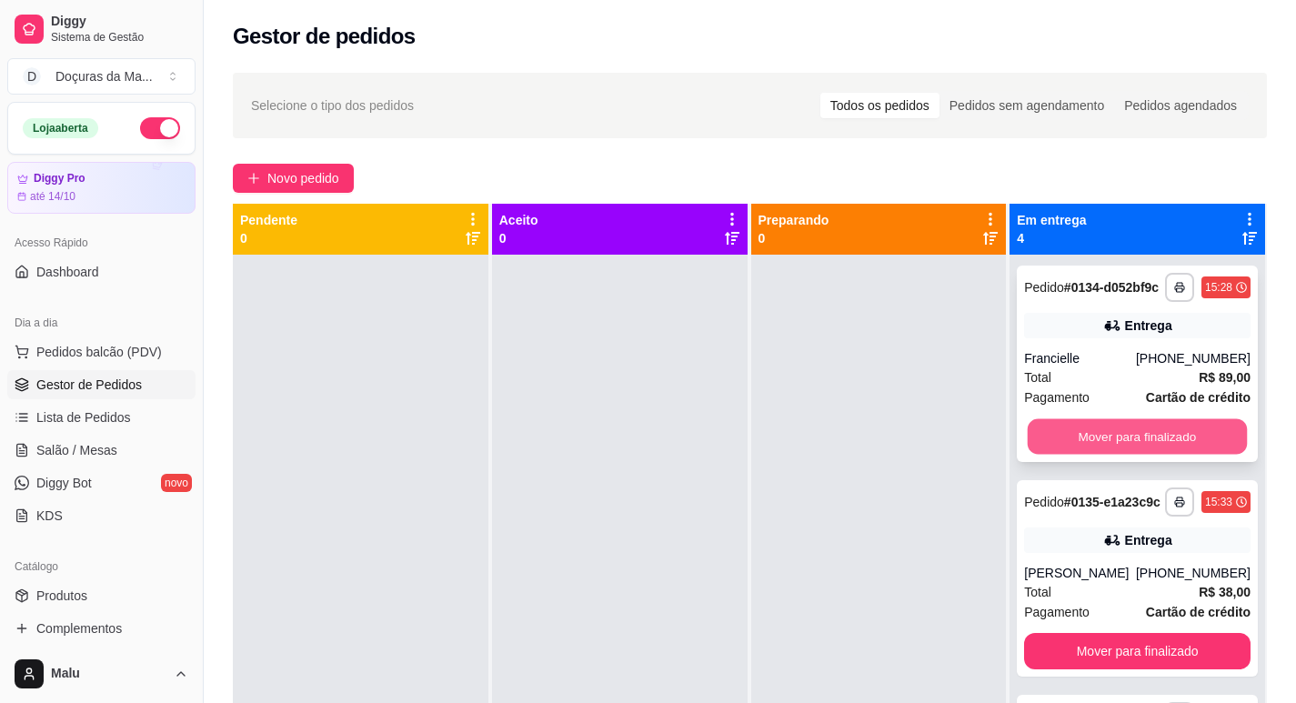
click at [1102, 443] on button "Mover para finalizado" at bounding box center [1137, 436] width 219 height 35
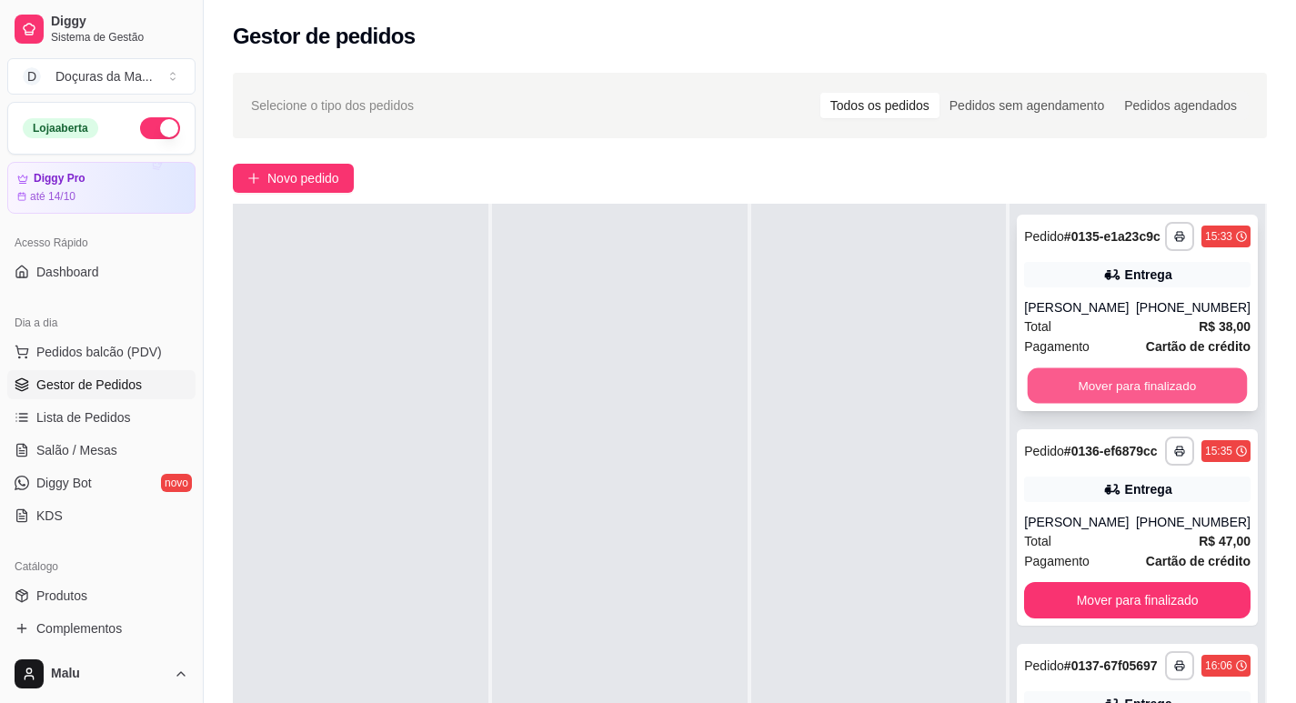
click at [1189, 383] on button "Mover para finalizado" at bounding box center [1137, 385] width 219 height 35
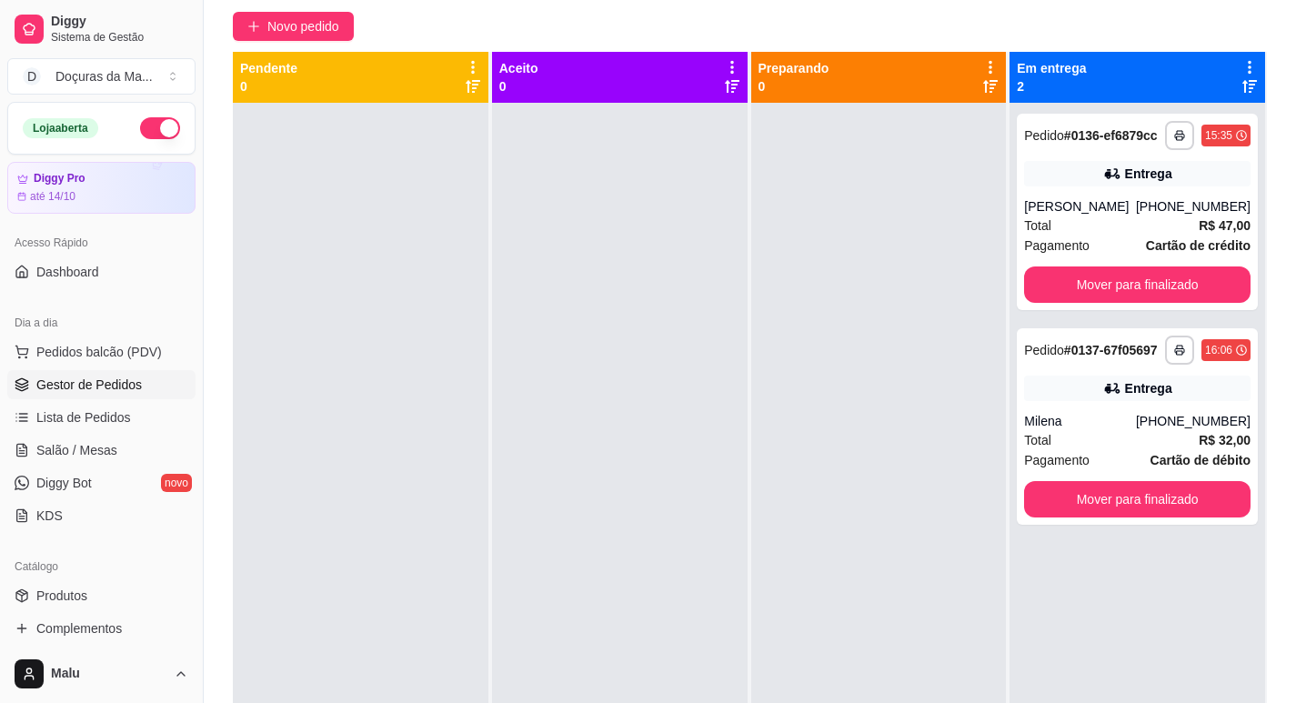
click at [317, 398] on div at bounding box center [361, 454] width 256 height 703
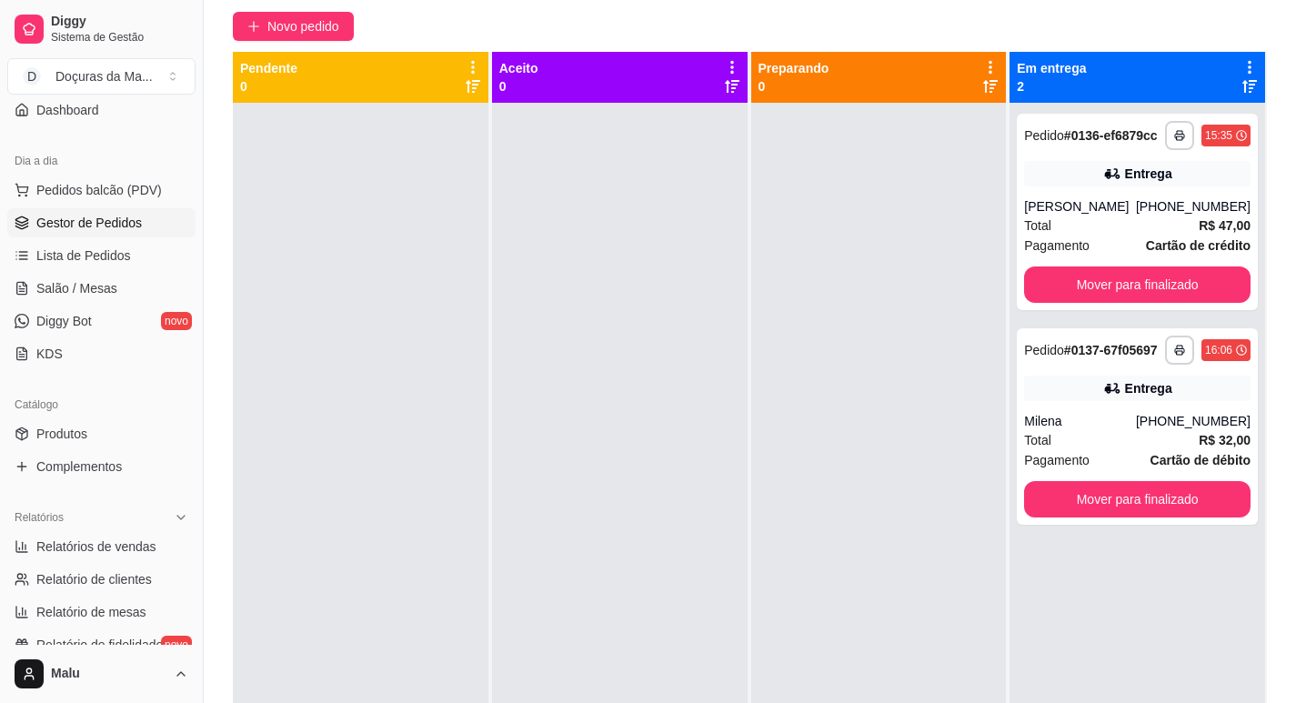
scroll to position [303, 0]
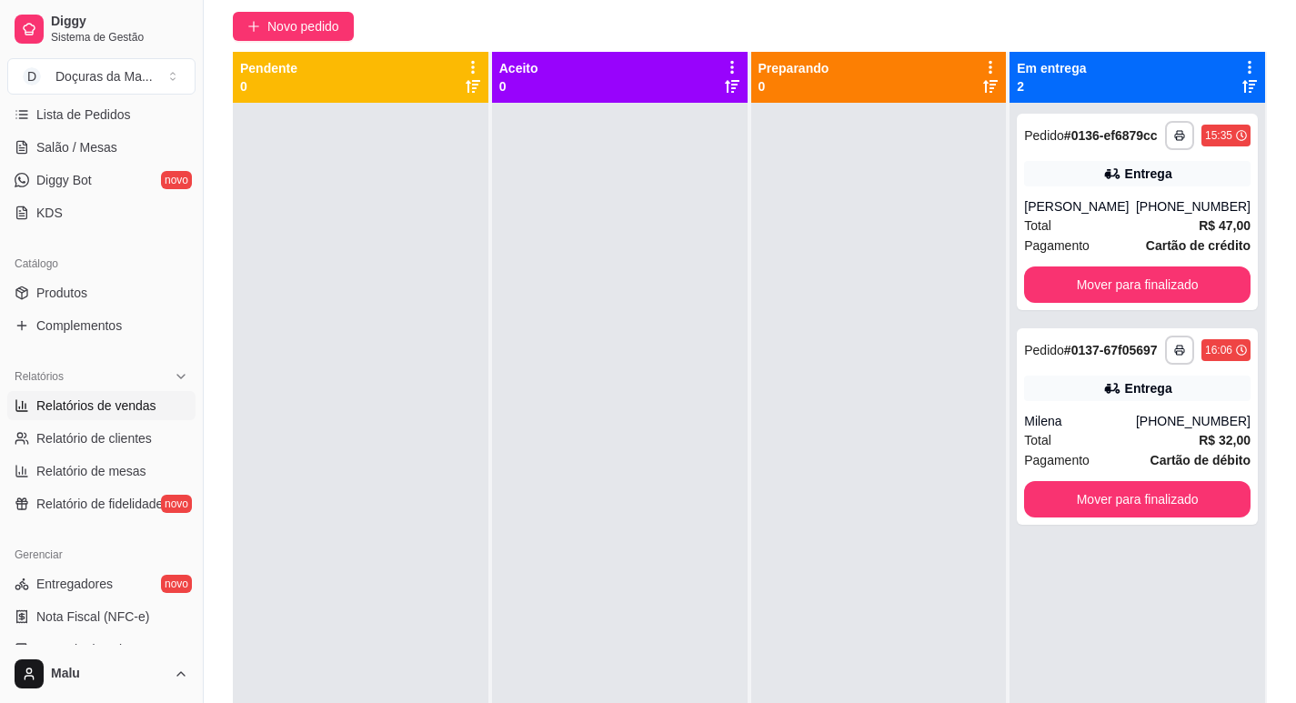
click at [78, 402] on span "Relatórios de vendas" at bounding box center [96, 405] width 120 height 18
select select "ALL"
select select "0"
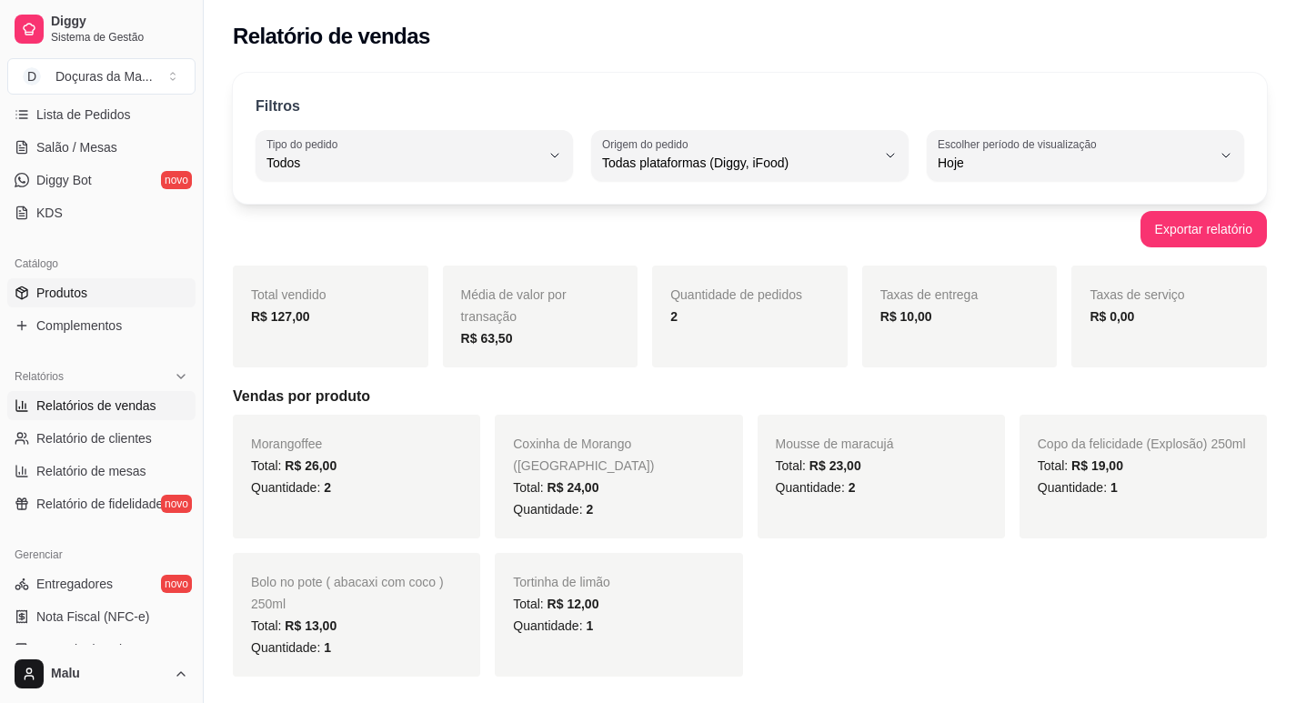
click at [95, 284] on link "Produtos" at bounding box center [101, 292] width 188 height 29
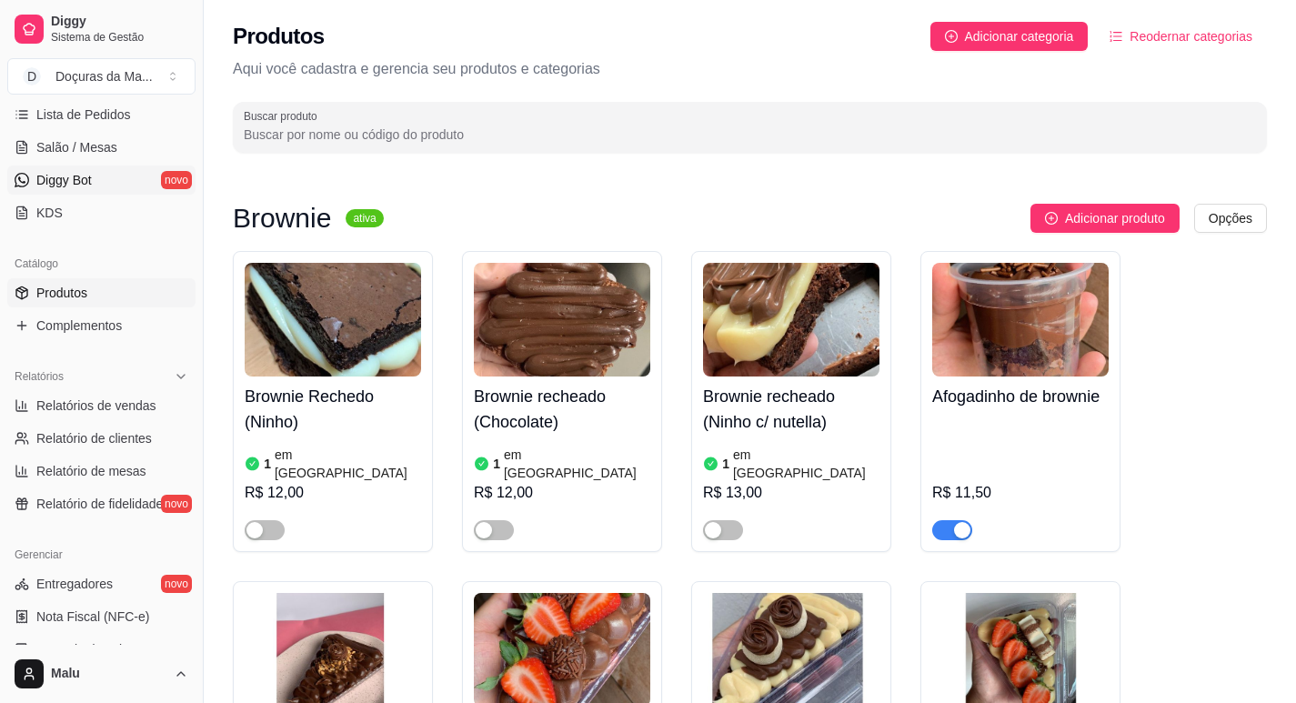
scroll to position [152, 0]
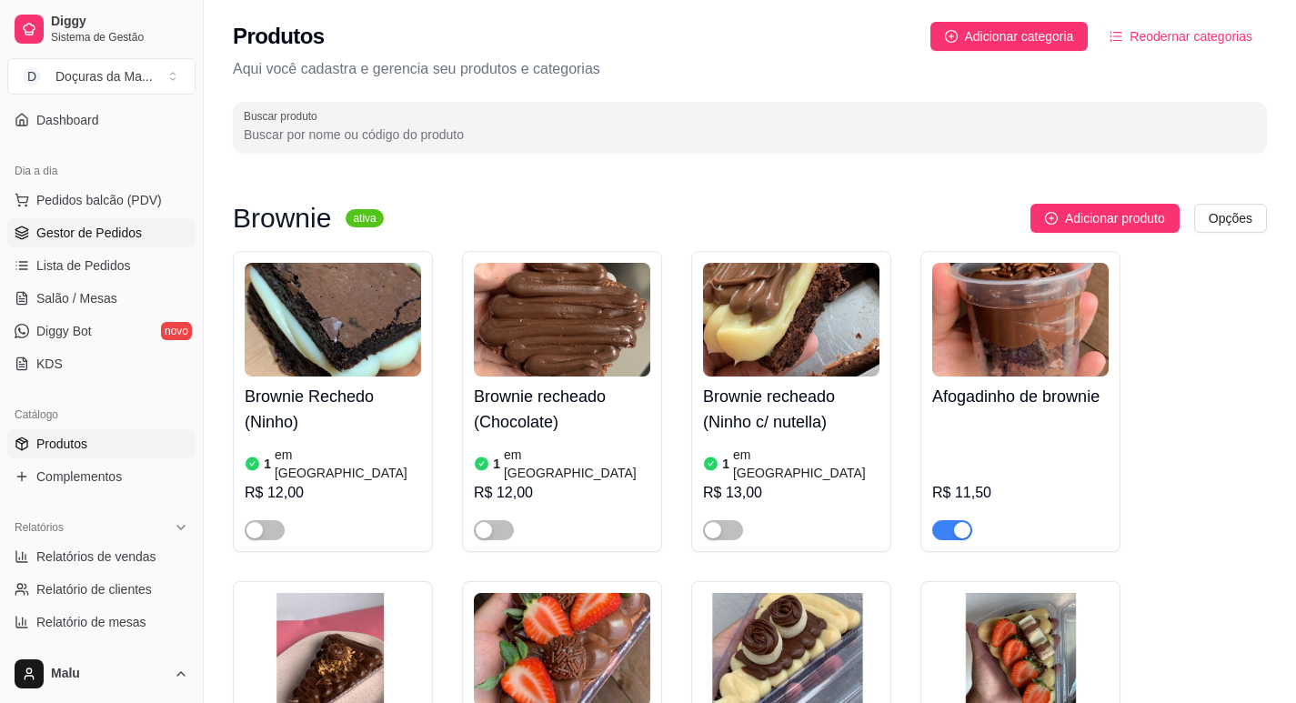
click at [63, 243] on link "Gestor de Pedidos" at bounding box center [101, 232] width 188 height 29
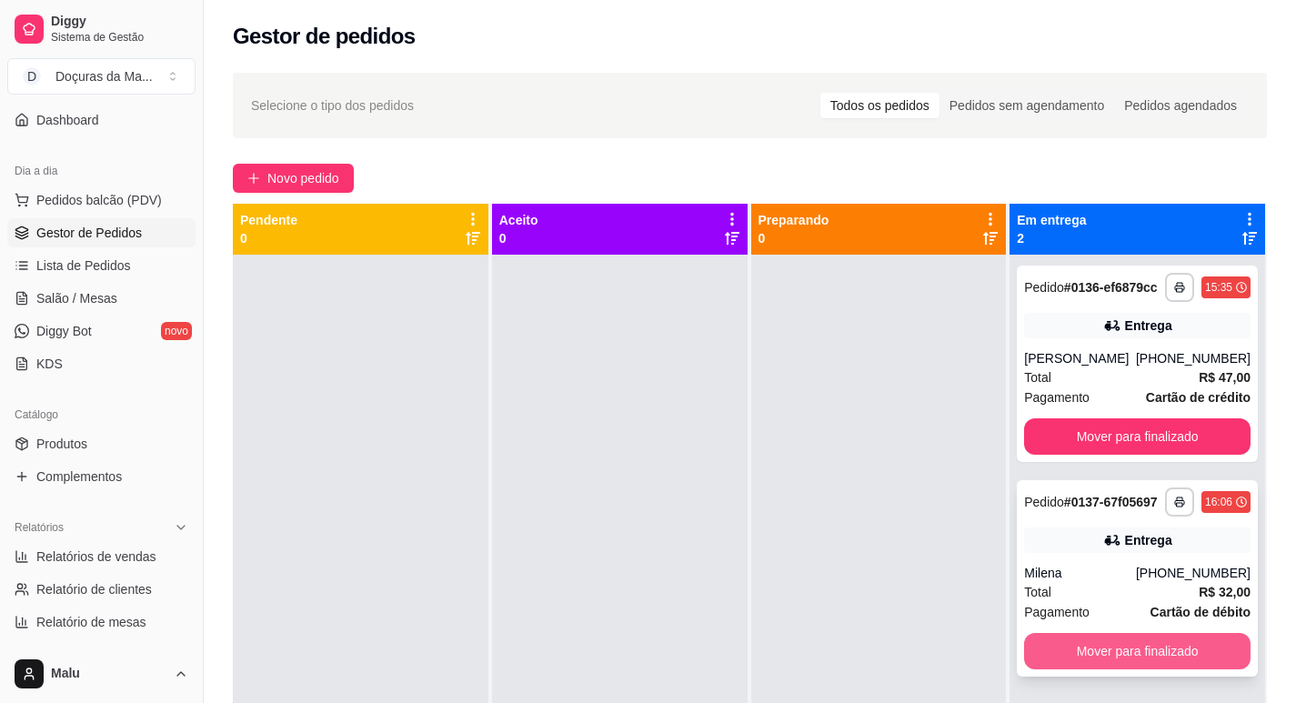
click at [1063, 641] on button "Mover para finalizado" at bounding box center [1137, 651] width 226 height 36
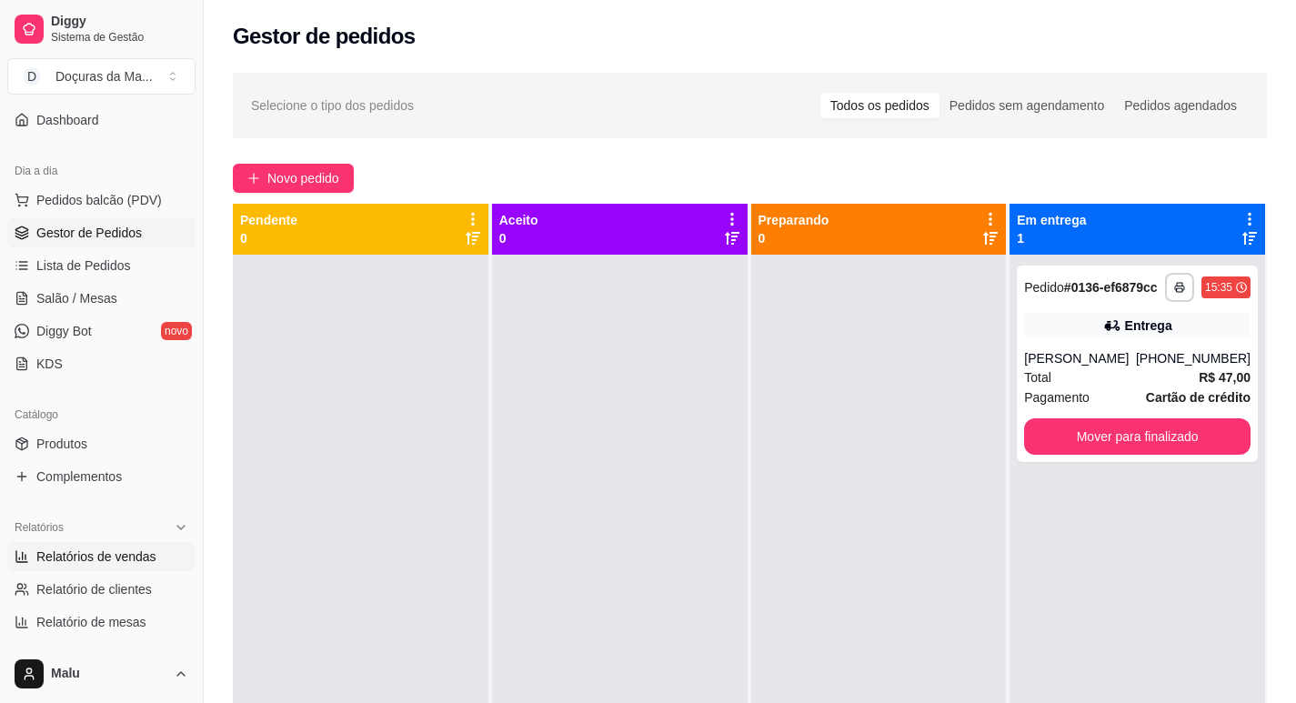
click at [139, 549] on span "Relatórios de vendas" at bounding box center [96, 556] width 120 height 18
select select "ALL"
select select "0"
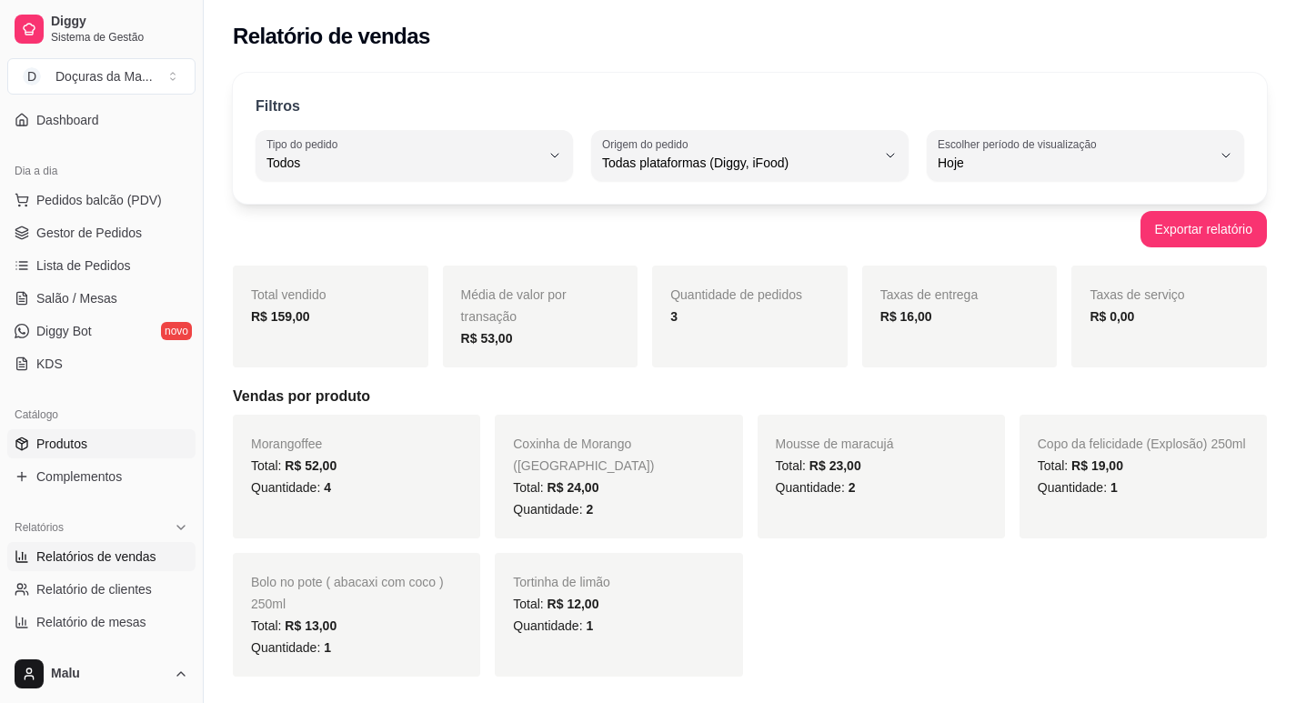
click at [77, 444] on span "Produtos" at bounding box center [61, 444] width 51 height 18
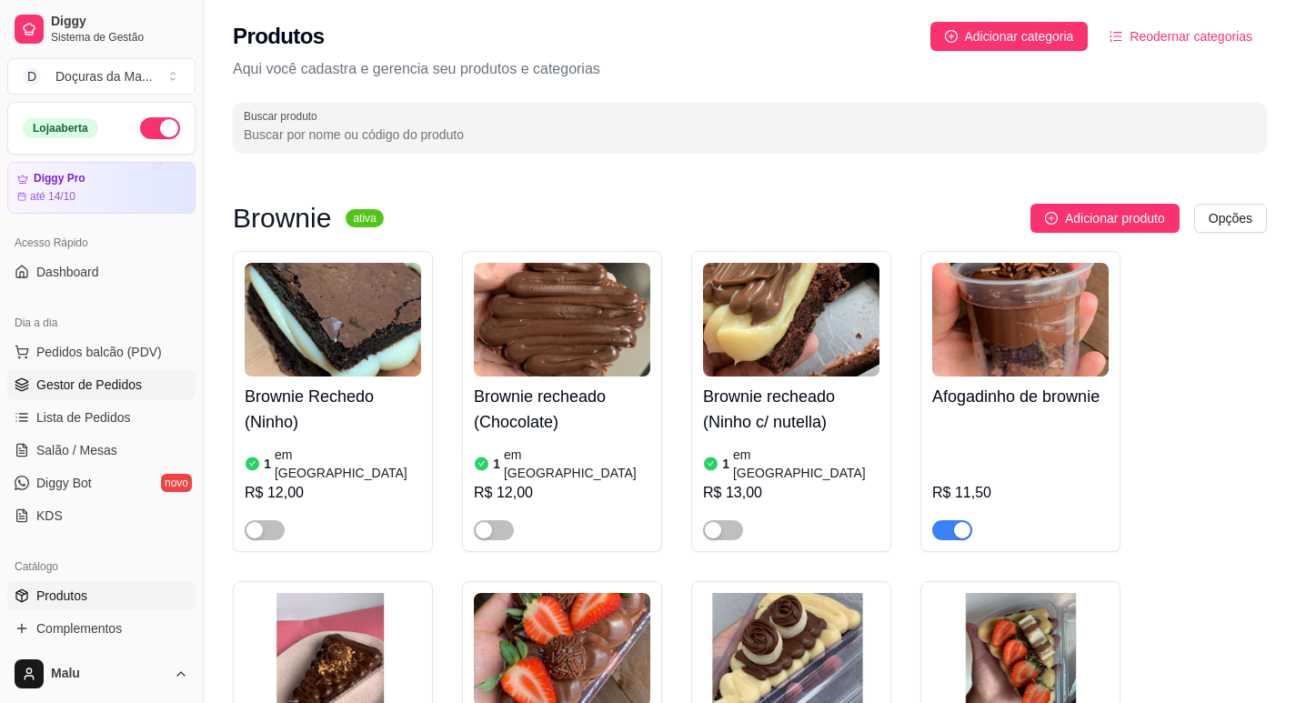
click at [75, 373] on link "Gestor de Pedidos" at bounding box center [101, 384] width 188 height 29
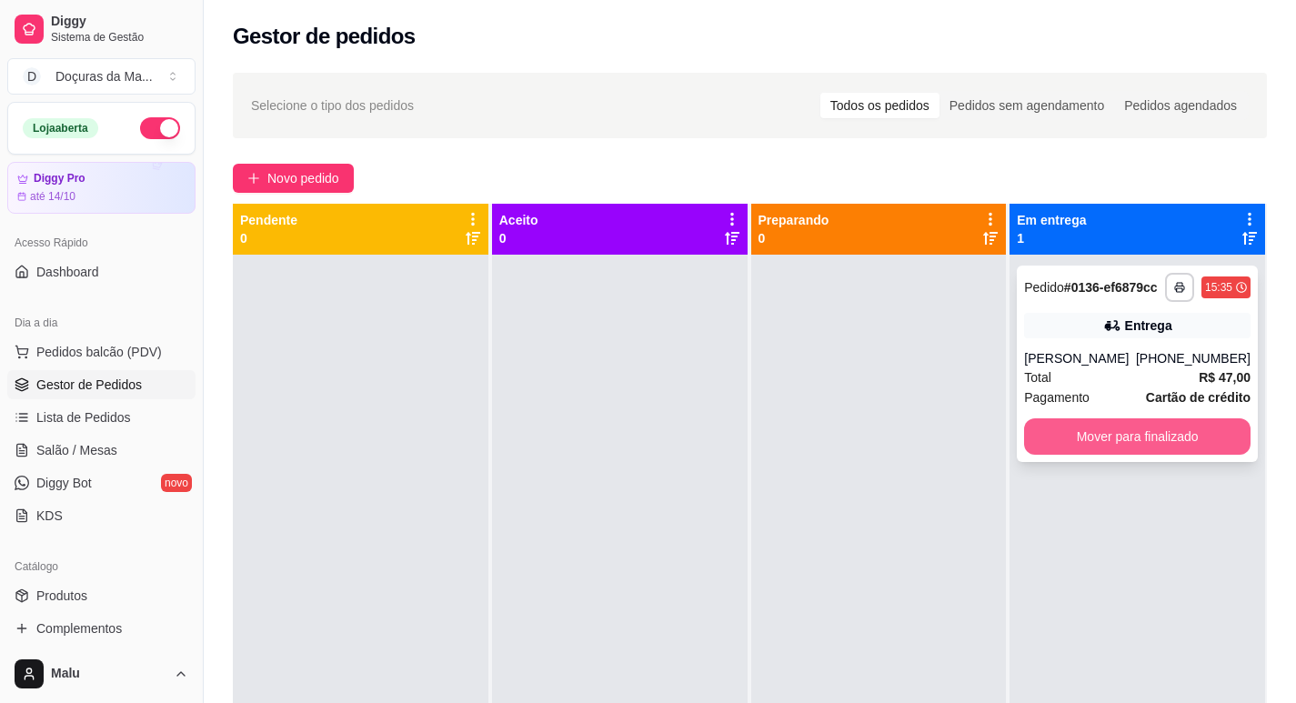
click at [1171, 436] on button "Mover para finalizado" at bounding box center [1137, 436] width 226 height 36
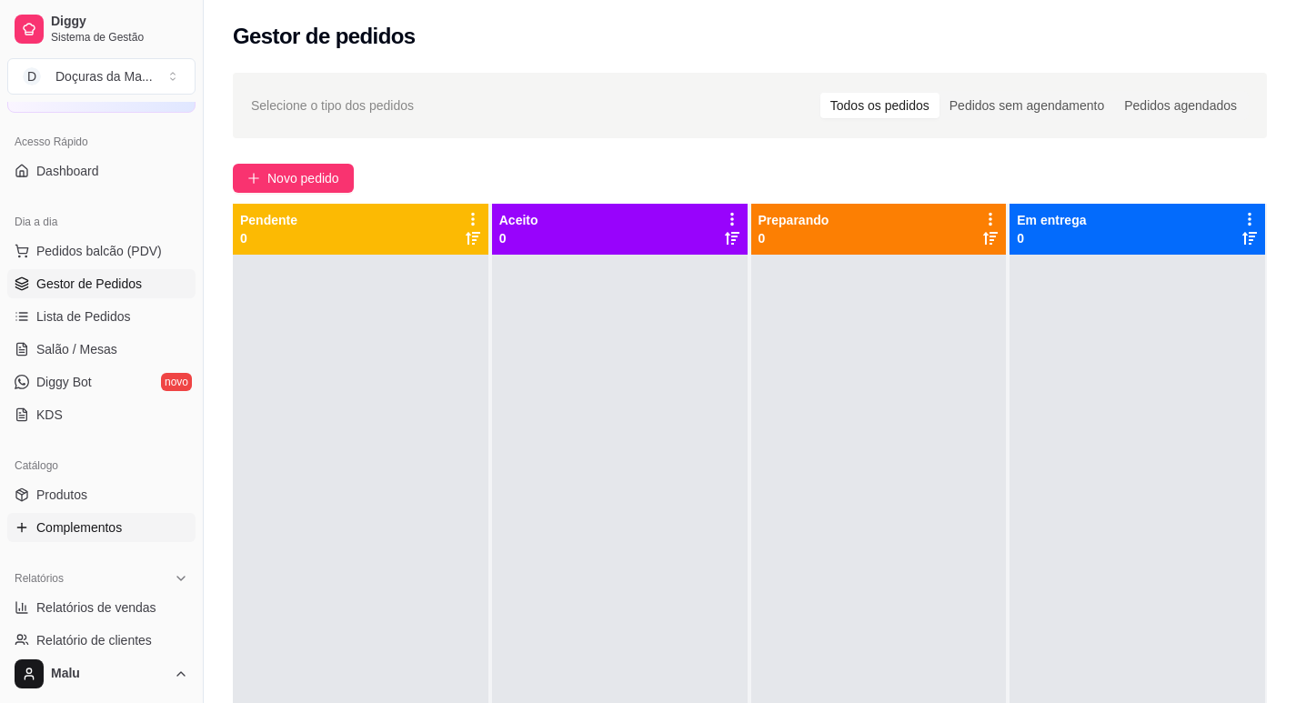
scroll to position [152, 0]
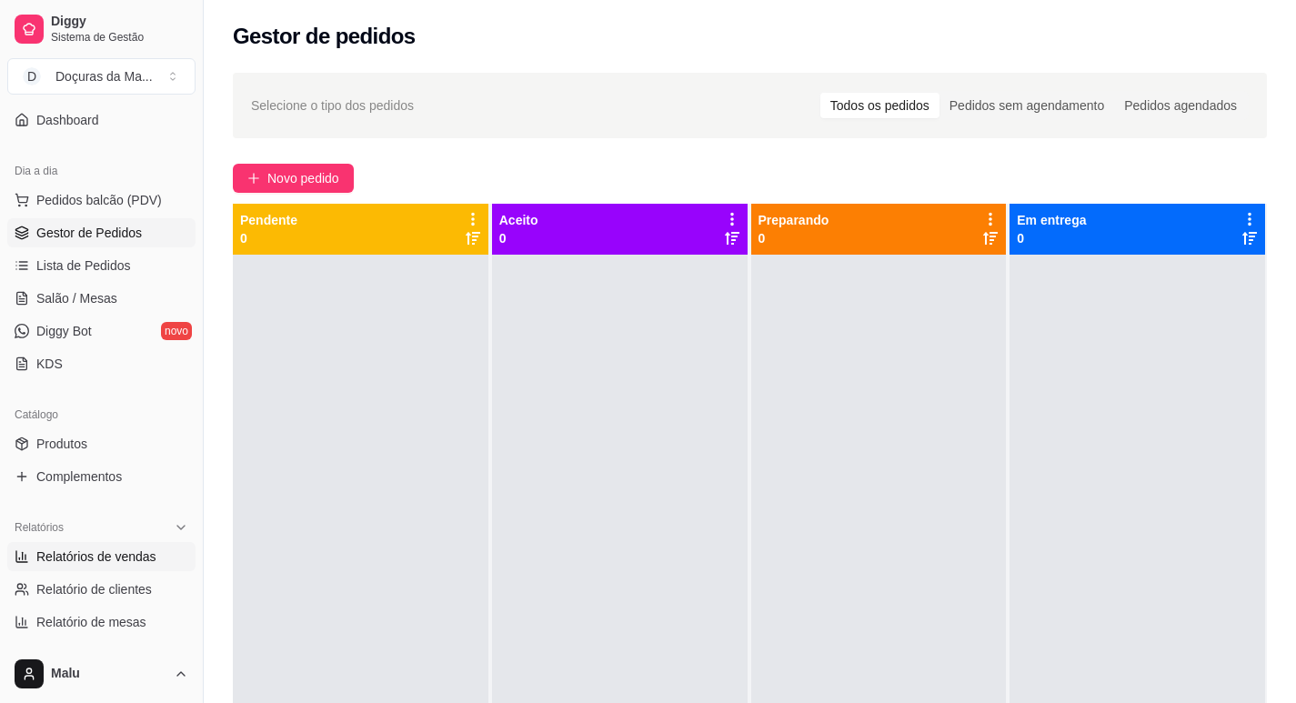
click at [79, 560] on span "Relatórios de vendas" at bounding box center [96, 556] width 120 height 18
select select "ALL"
select select "0"
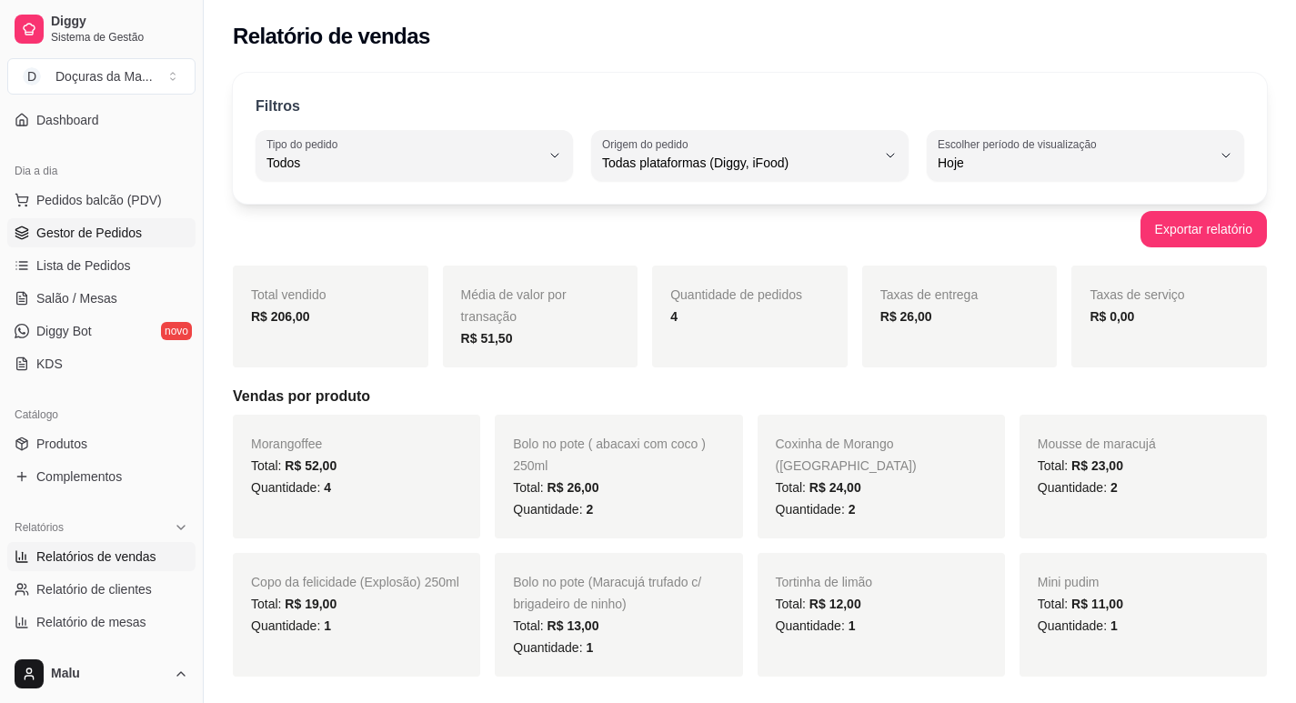
click at [69, 221] on link "Gestor de Pedidos" at bounding box center [101, 232] width 188 height 29
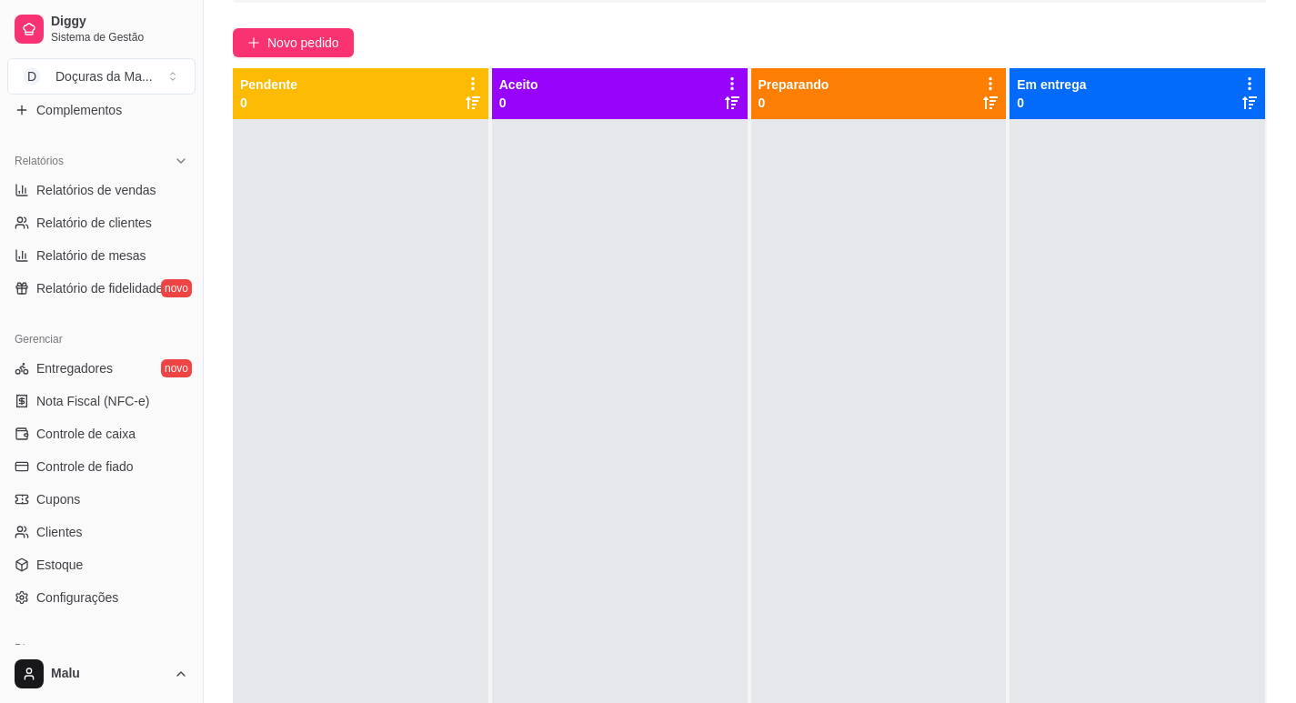
scroll to position [606, 0]
